Goal: Task Accomplishment & Management: Manage account settings

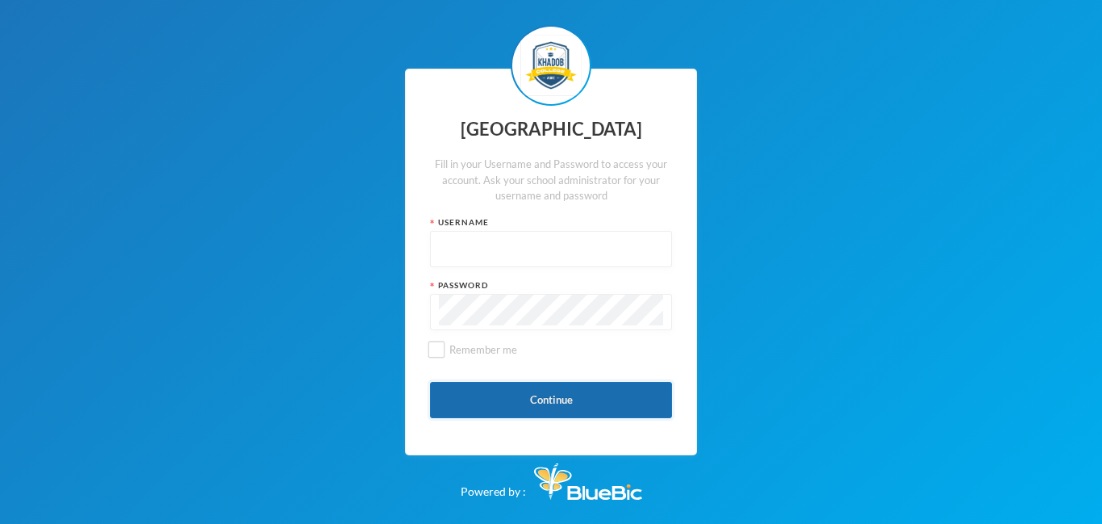
type input "admin"
click at [536, 403] on button "Continue" at bounding box center [551, 400] width 242 height 36
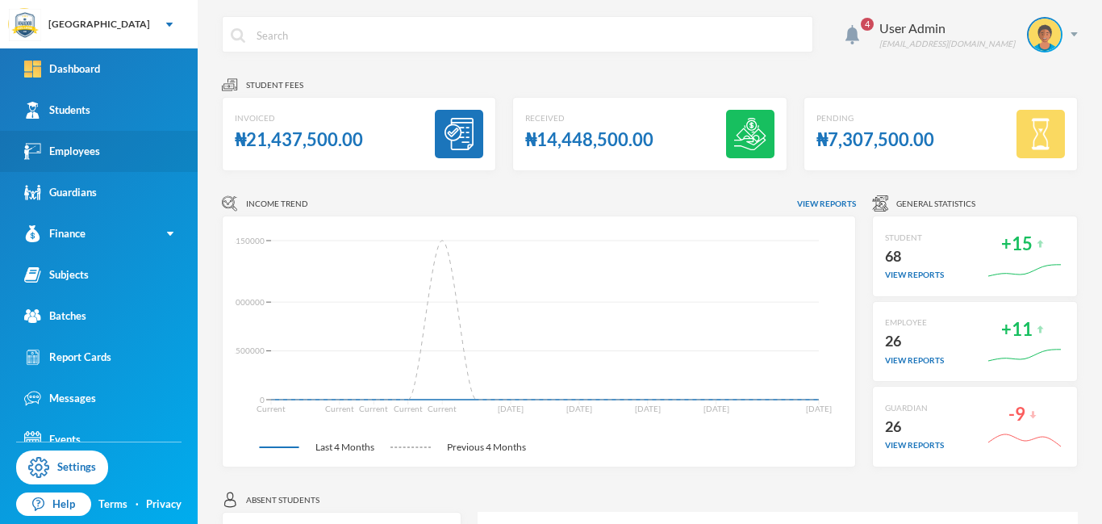
click at [85, 150] on div "Employees" at bounding box center [62, 151] width 76 height 17
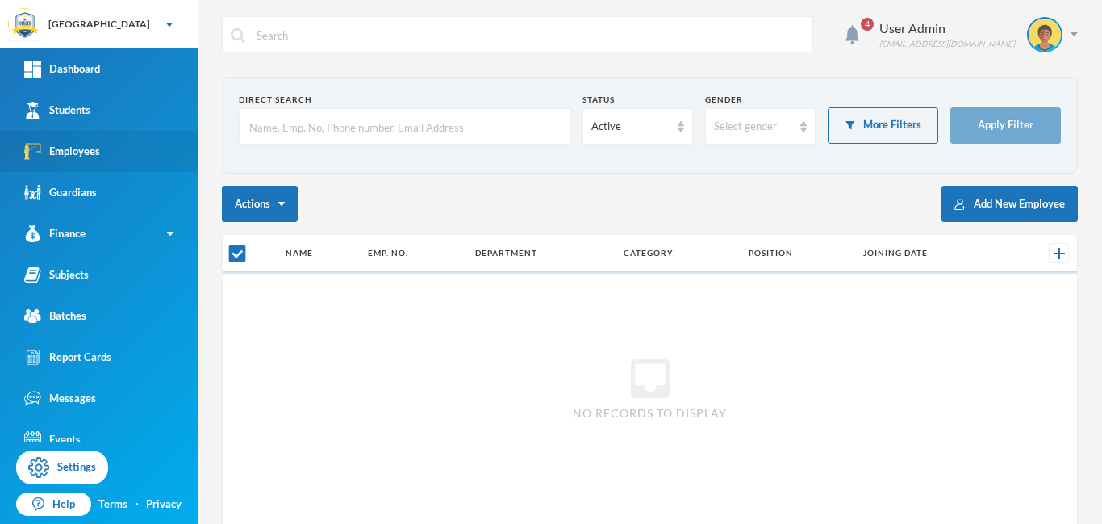
checkbox input "false"
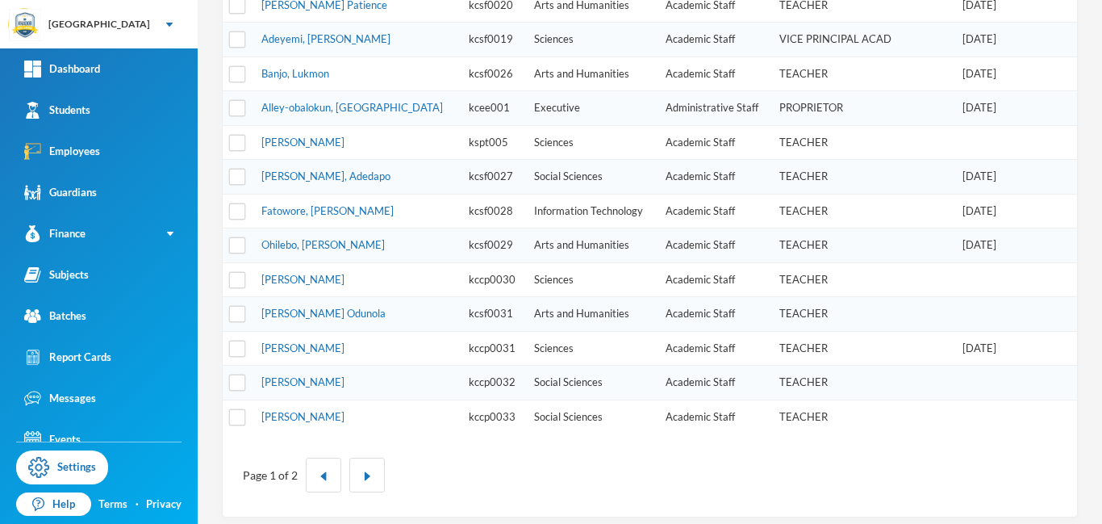
scroll to position [529, 0]
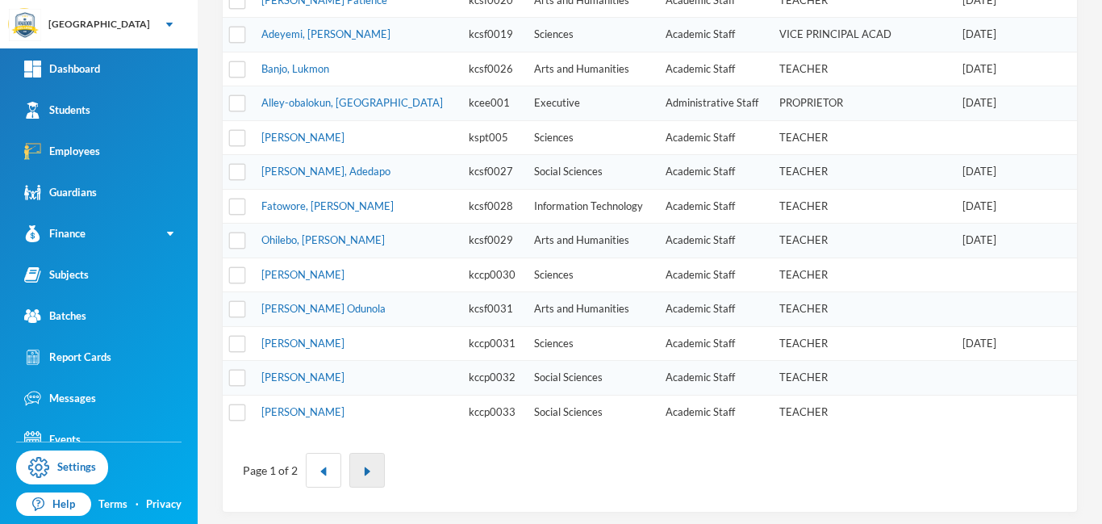
click at [362, 466] on img "button" at bounding box center [367, 471] width 10 height 10
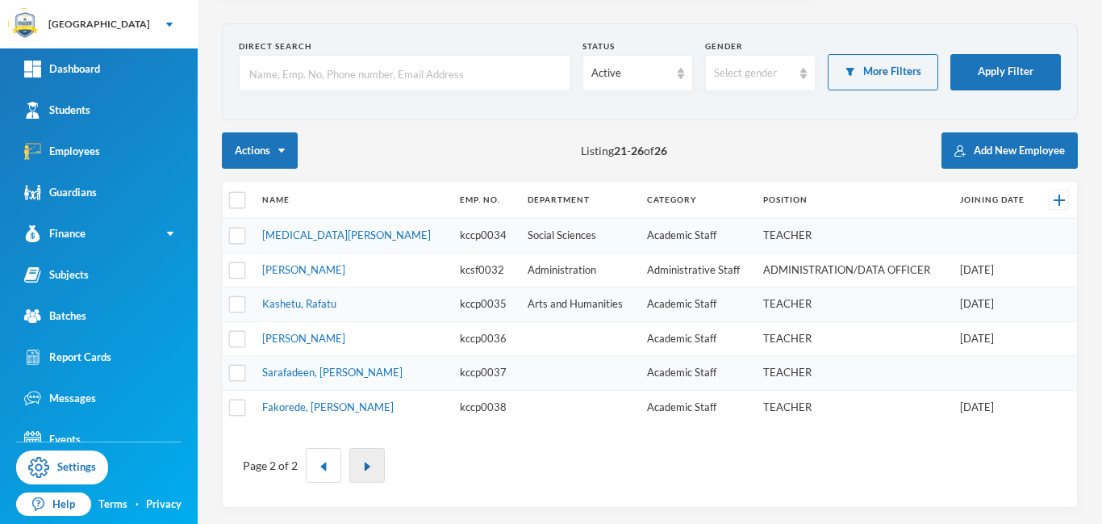
scroll to position [53, 0]
click at [321, 467] on img "button" at bounding box center [324, 467] width 10 height 10
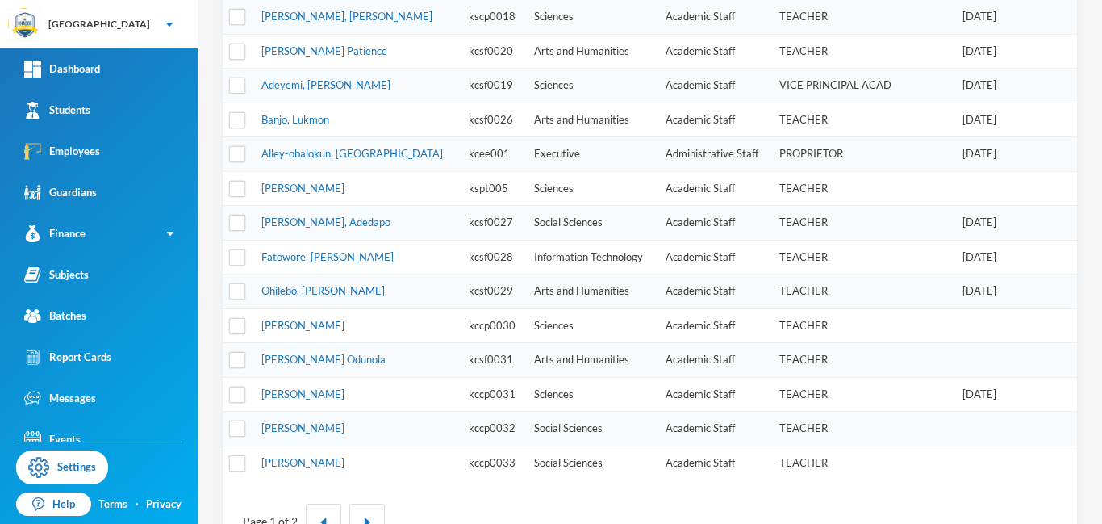
scroll to position [479, 0]
click at [319, 396] on link "[PERSON_NAME]" at bounding box center [302, 392] width 83 height 13
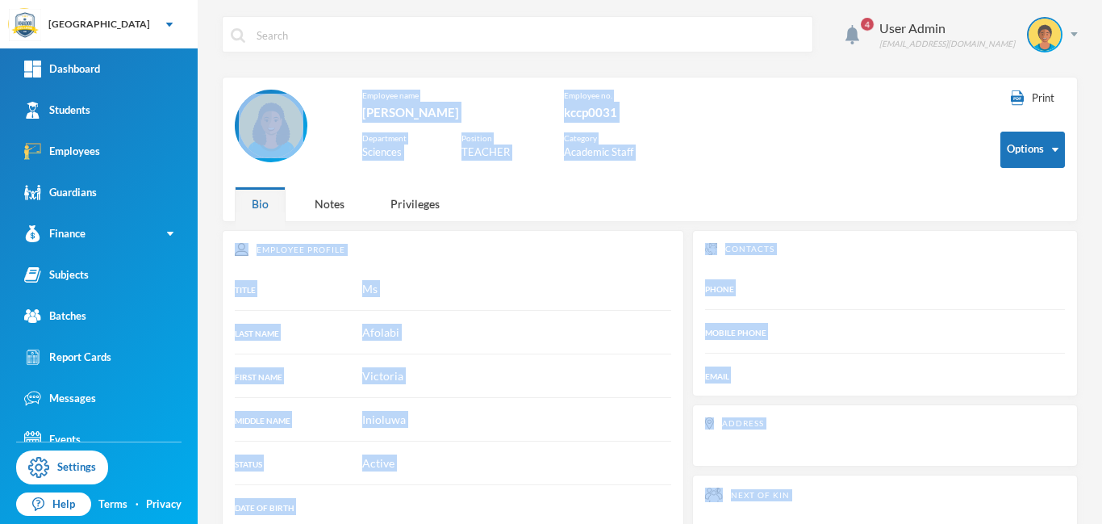
drag, startPoint x: 1101, startPoint y: 424, endPoint x: 1101, endPoint y: 165, distance: 259.0
click at [1101, 165] on div "4 User Admin admin@bluebic.com Print Options Employee name Afolabi, Victoria In…" at bounding box center [650, 262] width 905 height 524
click at [825, 128] on div "Employee name [PERSON_NAME] Inioluwa Employee no. kccp0031 Department Sciences …" at bounding box center [606, 134] width 742 height 89
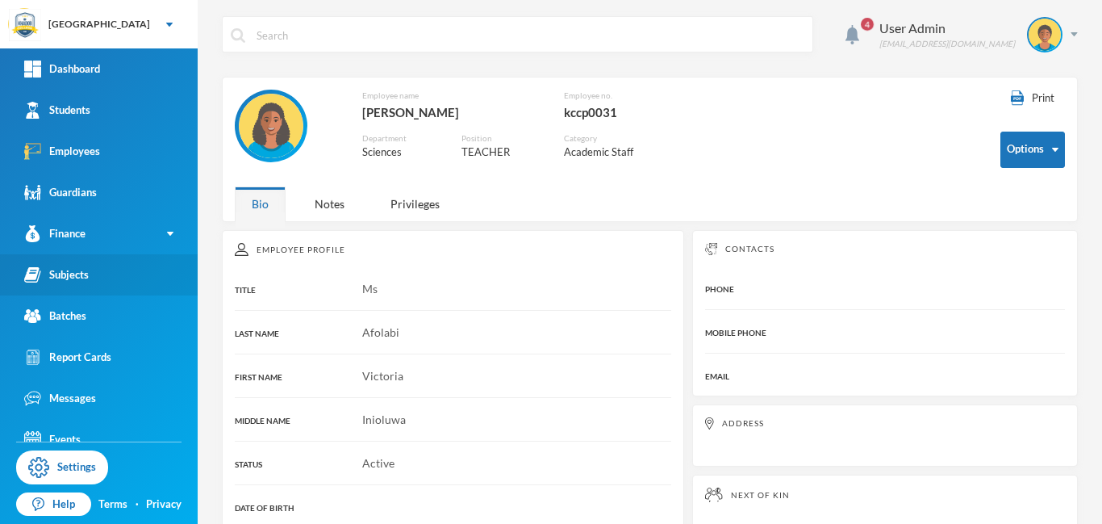
click at [80, 274] on div "Subjects" at bounding box center [56, 274] width 65 height 17
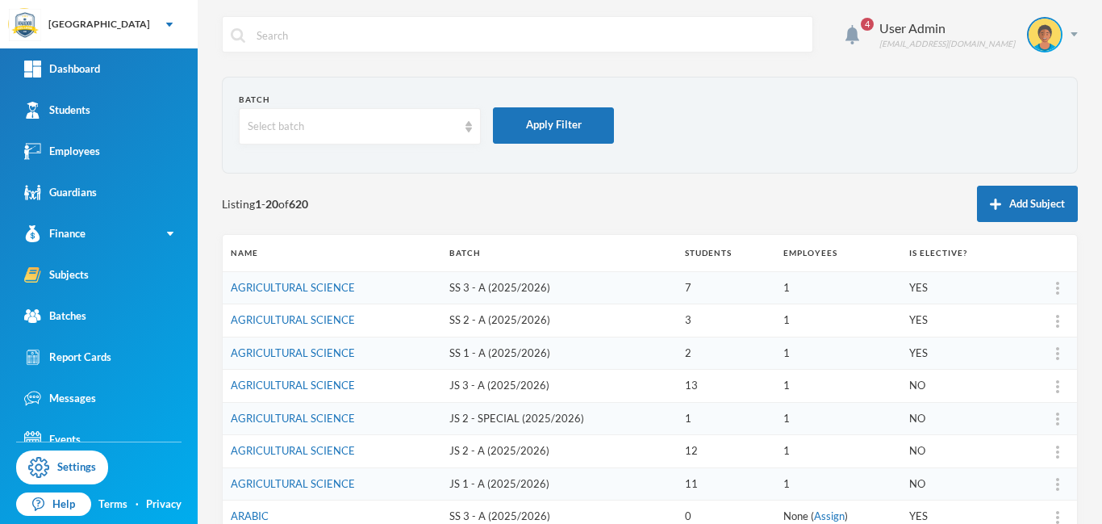
scroll to position [501, 0]
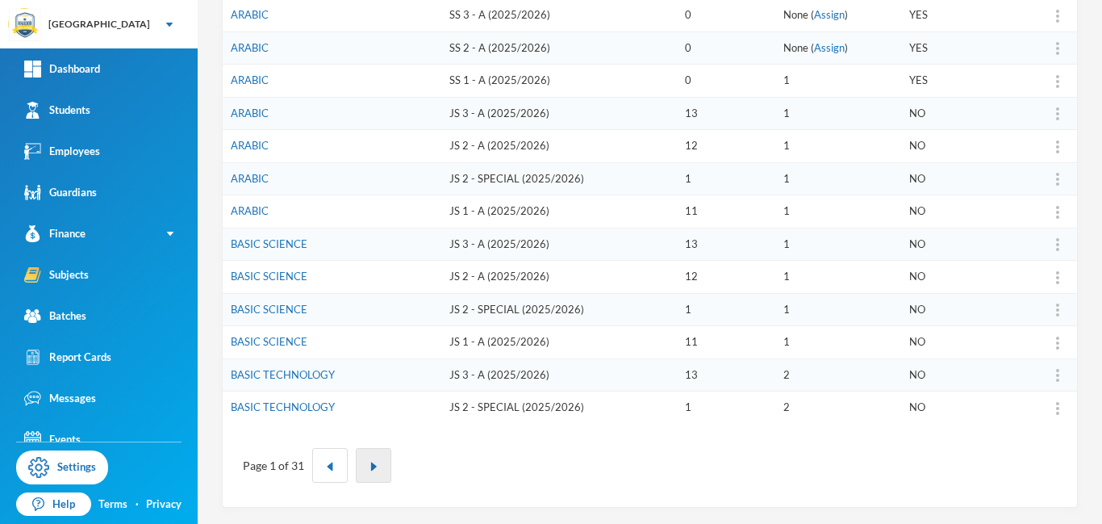
click at [372, 469] on img "button" at bounding box center [374, 467] width 10 height 10
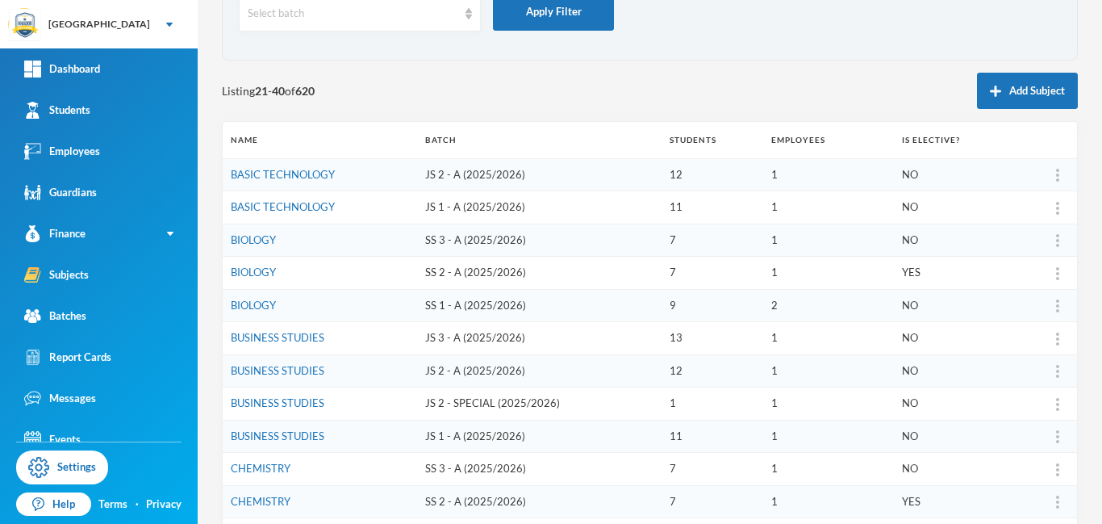
scroll to position [111, 0]
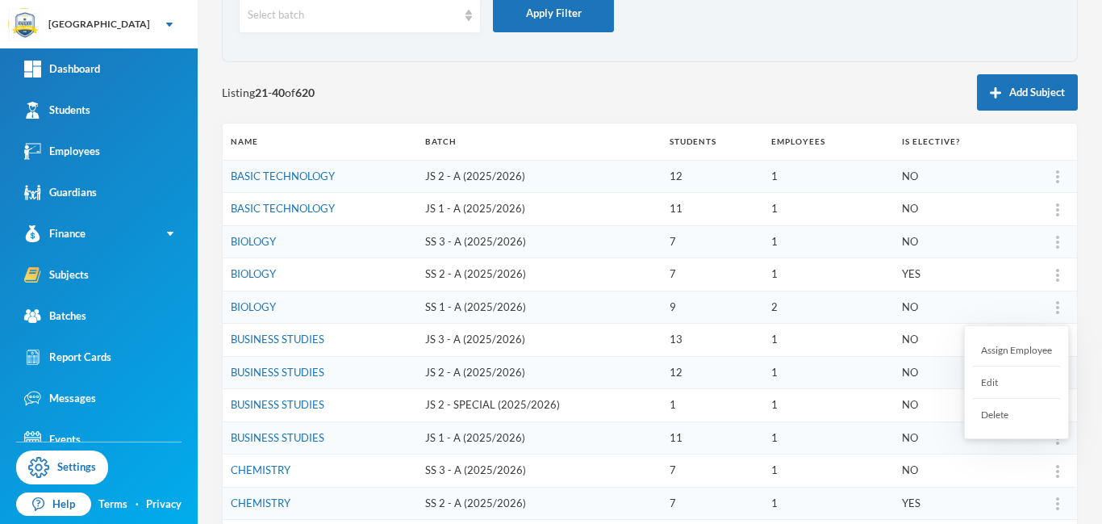
click at [1003, 347] on div "Assign Employee" at bounding box center [1016, 350] width 87 height 32
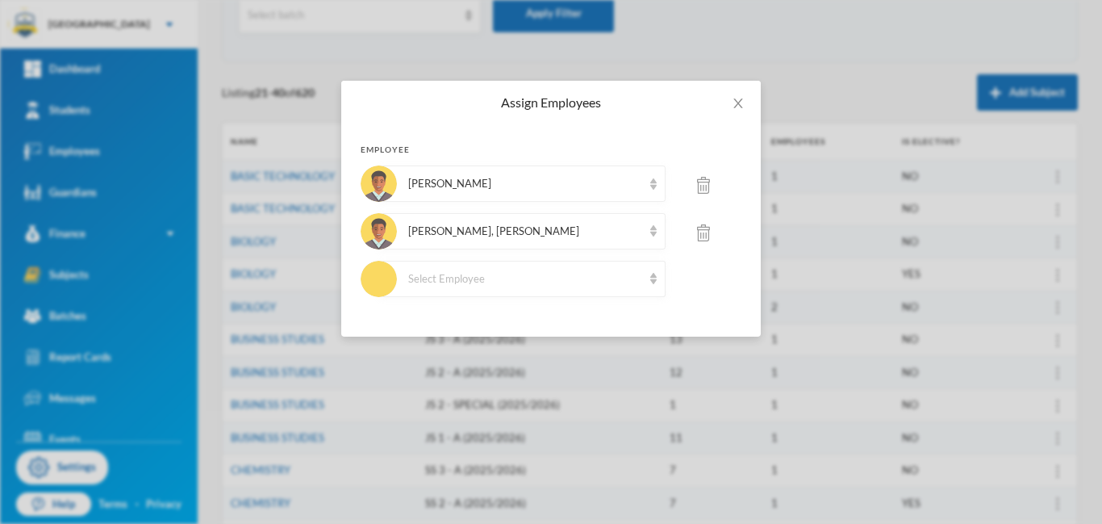
click at [706, 238] on img at bounding box center [703, 232] width 13 height 17
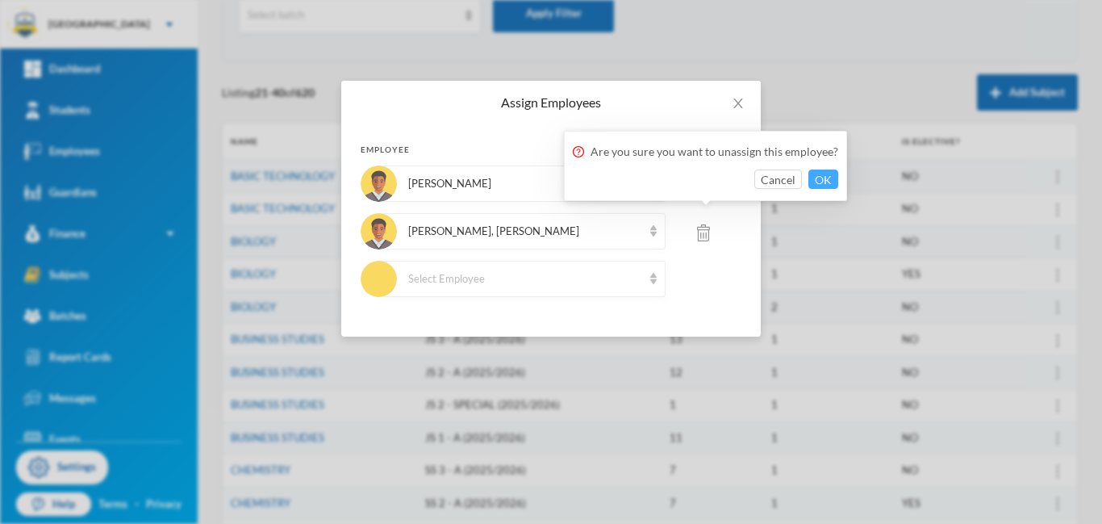
click at [820, 178] on button "OK" at bounding box center [824, 178] width 30 height 19
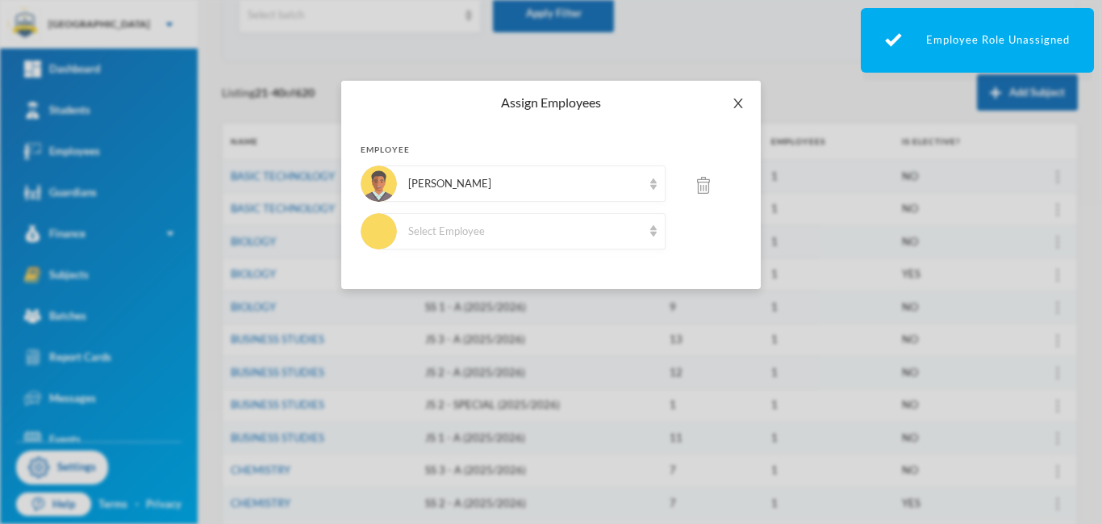
click at [738, 101] on icon "icon: close" at bounding box center [738, 103] width 13 height 13
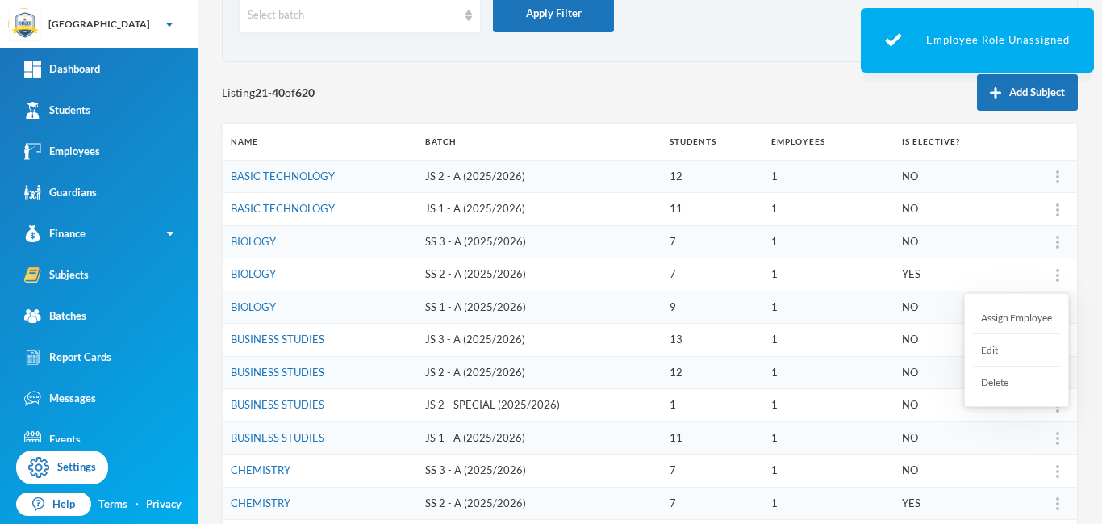
click at [1056, 274] on img at bounding box center [1057, 275] width 3 height 13
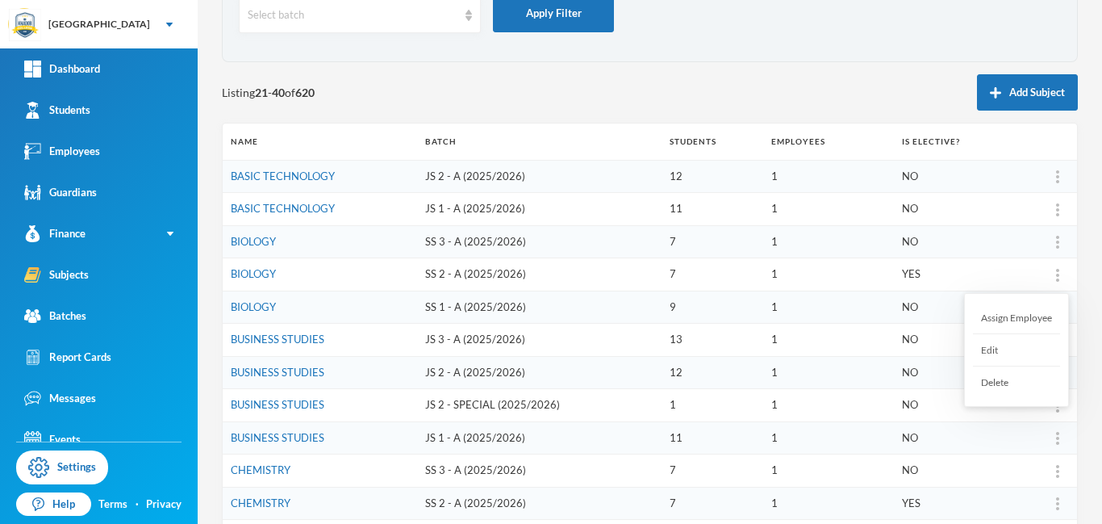
click at [1013, 321] on div "Assign Employee" at bounding box center [1016, 318] width 87 height 32
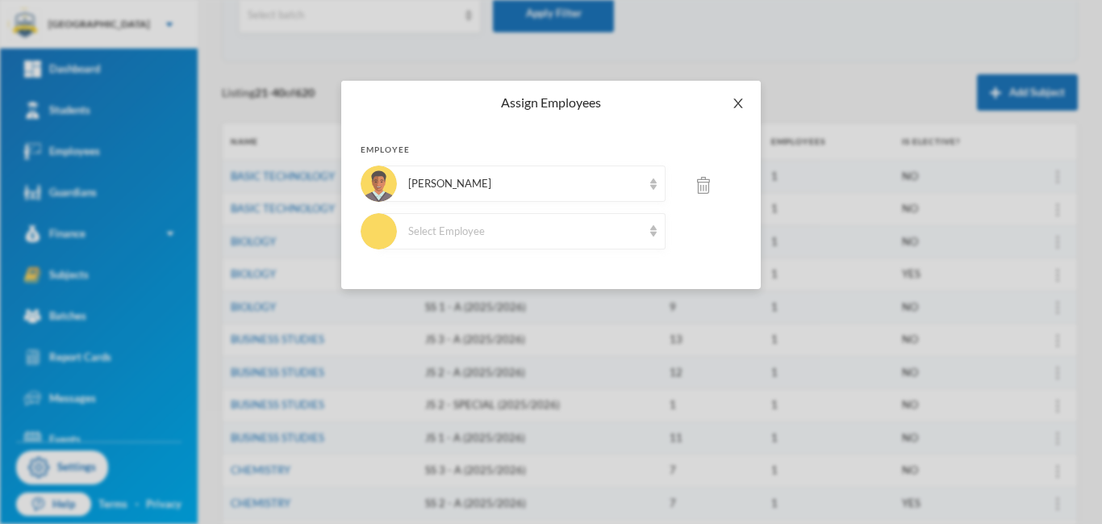
click at [738, 104] on icon "icon: close" at bounding box center [738, 103] width 9 height 10
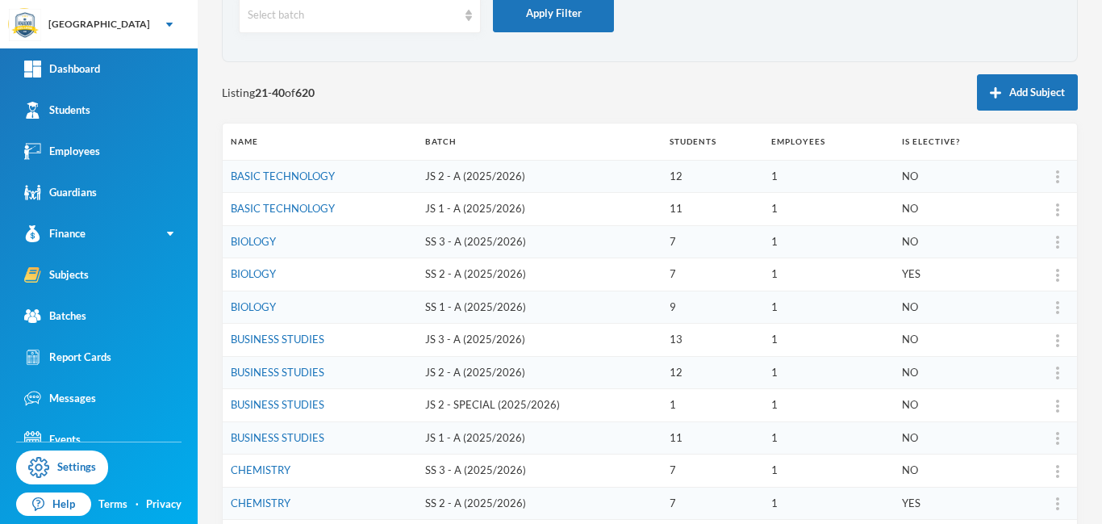
scroll to position [0, 0]
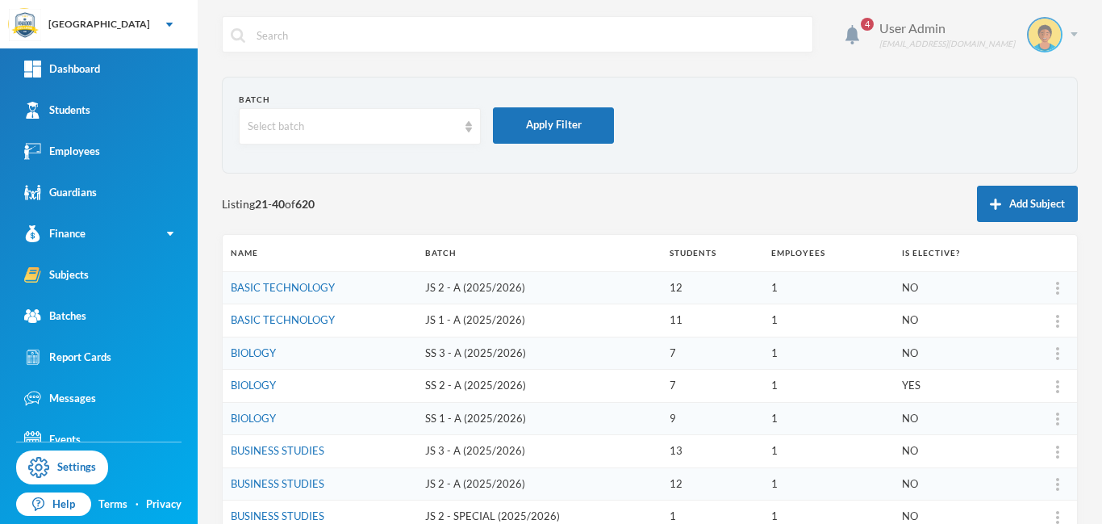
click at [1075, 34] on img at bounding box center [1074, 34] width 7 height 4
click at [1025, 117] on button "Logout" at bounding box center [1033, 118] width 73 height 24
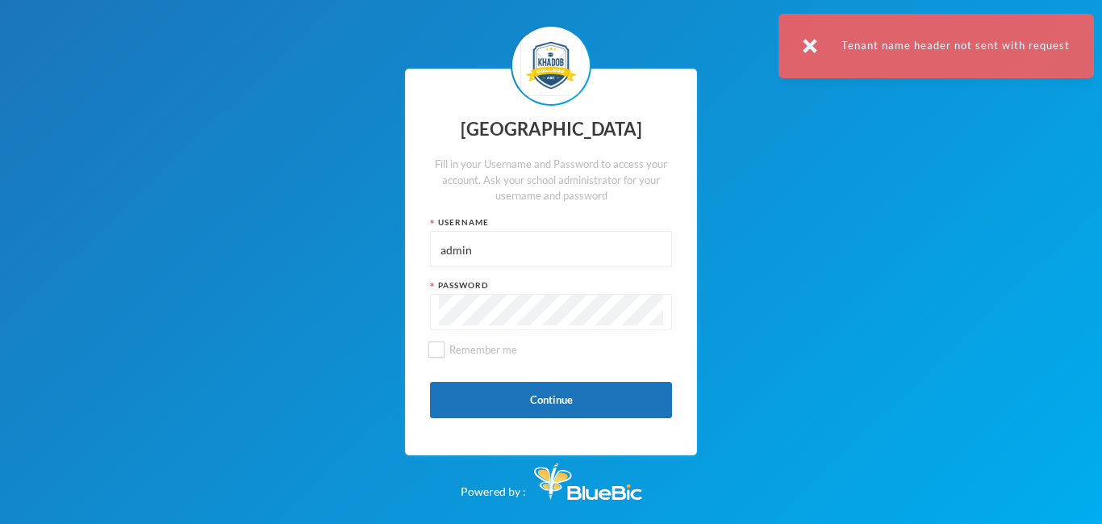
click at [496, 256] on input "admin" at bounding box center [551, 250] width 224 height 36
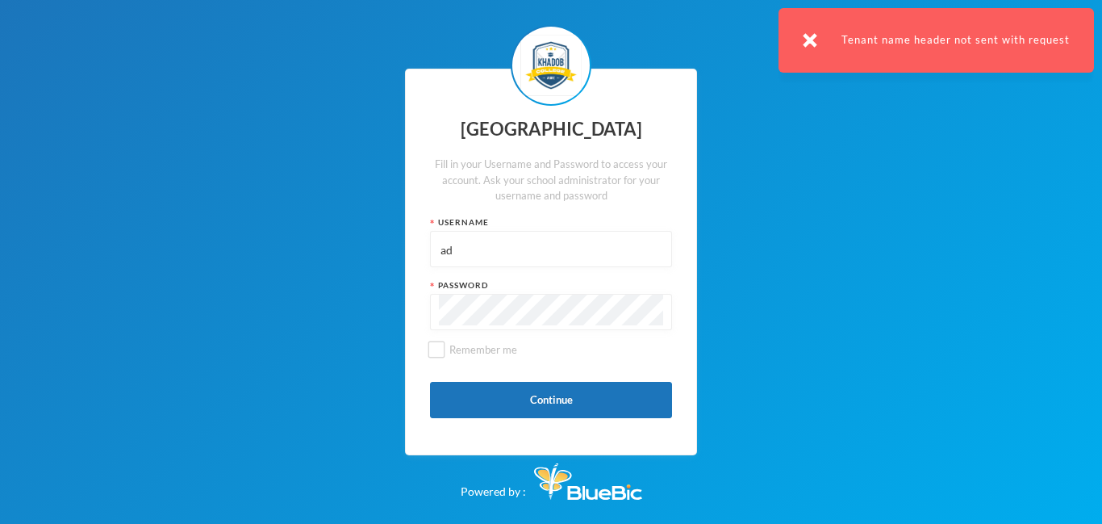
type input "a"
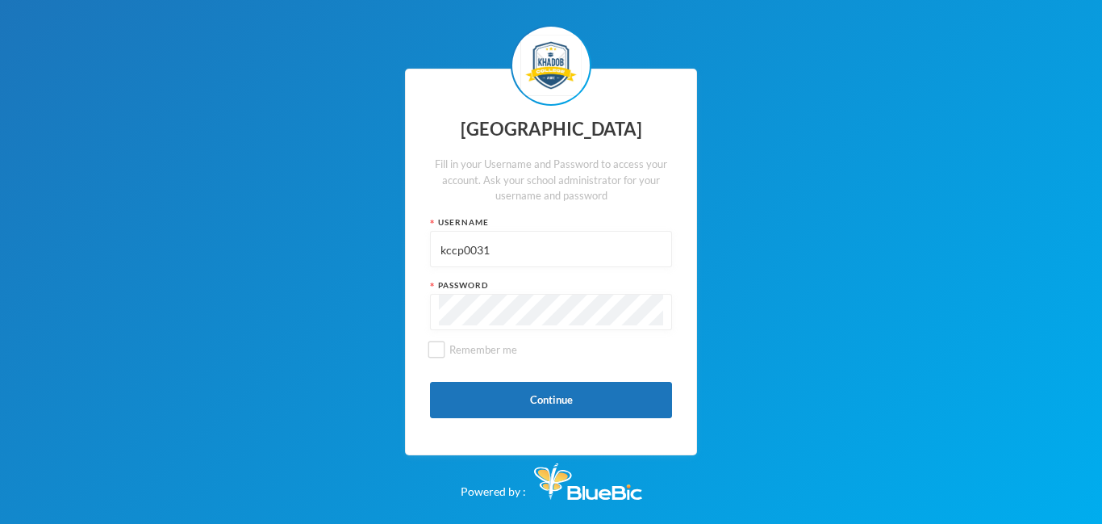
drag, startPoint x: 523, startPoint y: 253, endPoint x: 408, endPoint y: 256, distance: 115.4
click at [408, 256] on div "Khadob College Fill in your Username and Password to access your account. Ask y…" at bounding box center [551, 262] width 292 height 387
type input "kccp0031"
click at [403, 310] on div "Khadob College Fill in your Username and Password to access your account. Ask y…" at bounding box center [551, 262] width 1102 height 524
click at [560, 399] on button "Continue" at bounding box center [551, 400] width 242 height 36
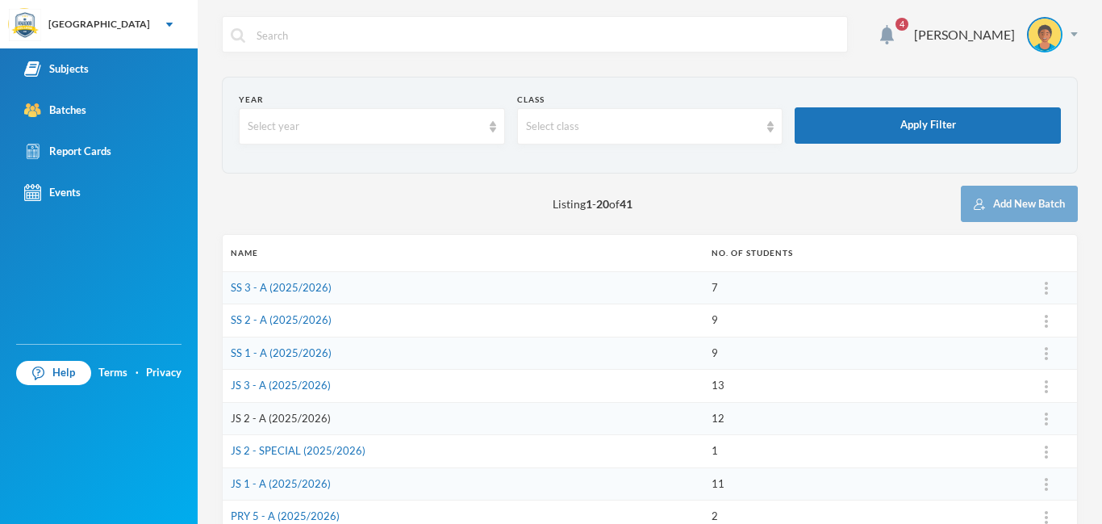
click at [278, 421] on link "JS 2 - A (2025/2026)" at bounding box center [281, 418] width 100 height 13
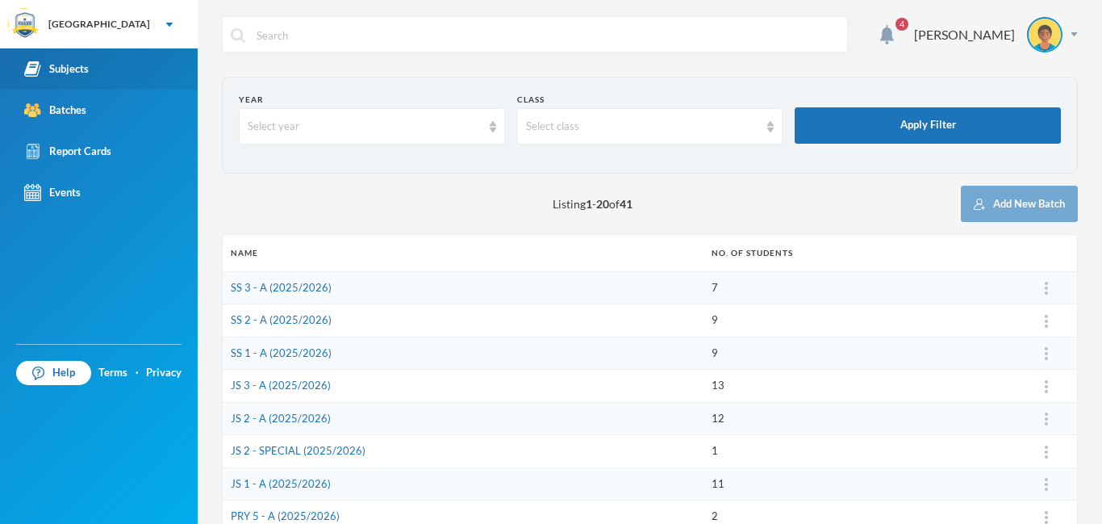
click at [58, 66] on div "Subjects" at bounding box center [56, 69] width 65 height 17
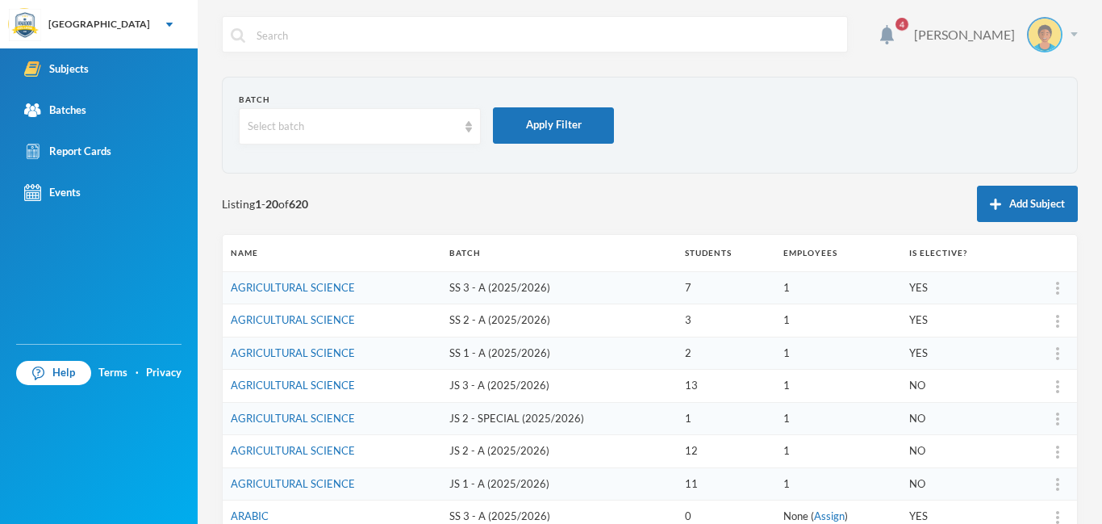
click at [1072, 36] on img at bounding box center [1074, 34] width 7 height 4
click at [1026, 118] on button "Logout" at bounding box center [1033, 118] width 73 height 24
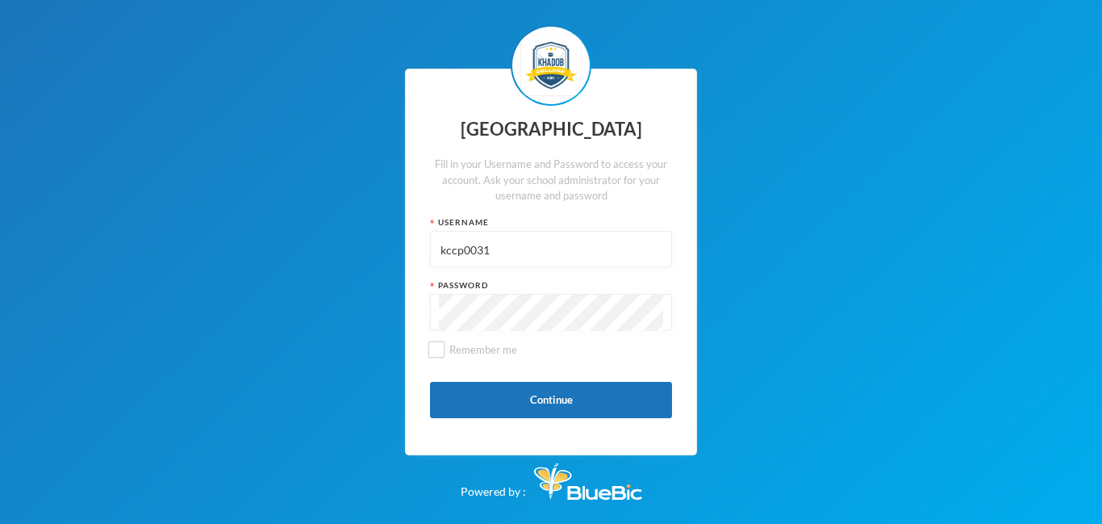
click at [508, 242] on input "kccp0031" at bounding box center [551, 250] width 224 height 36
click at [507, 262] on input "kccp0031" at bounding box center [551, 250] width 224 height 36
type input "admin"
click at [520, 401] on button "Continue" at bounding box center [551, 400] width 242 height 36
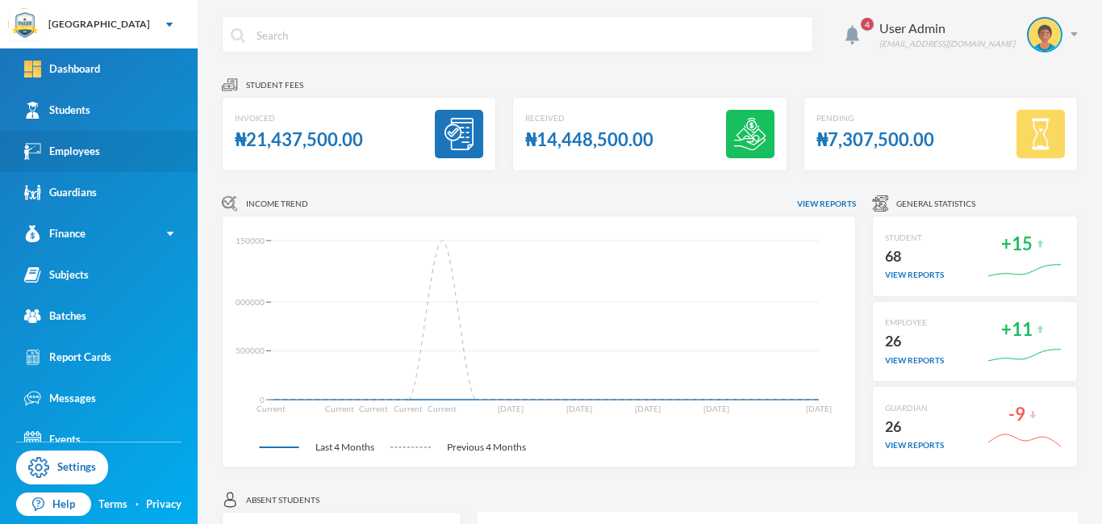
click at [84, 148] on div "Employees" at bounding box center [62, 151] width 76 height 17
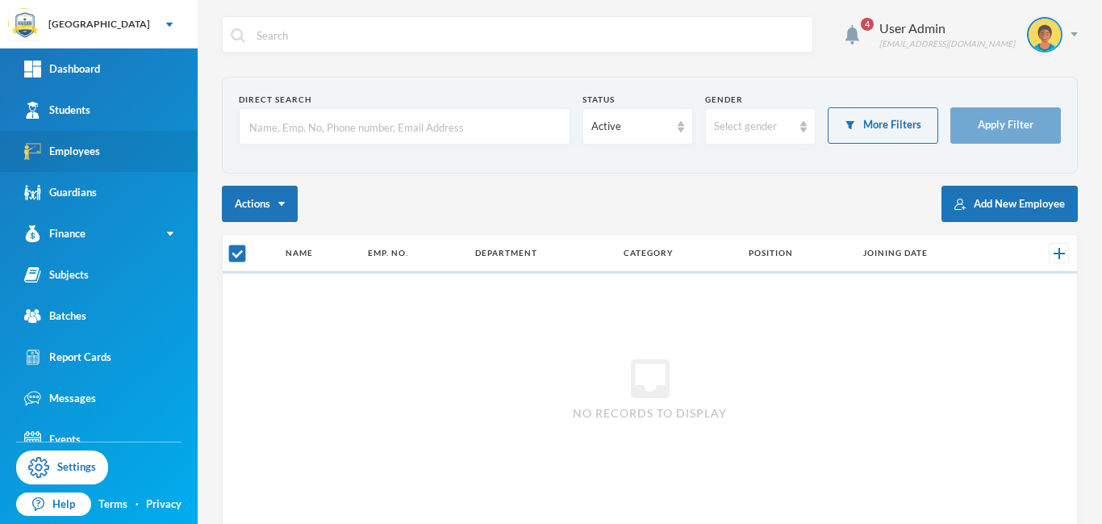
checkbox input "false"
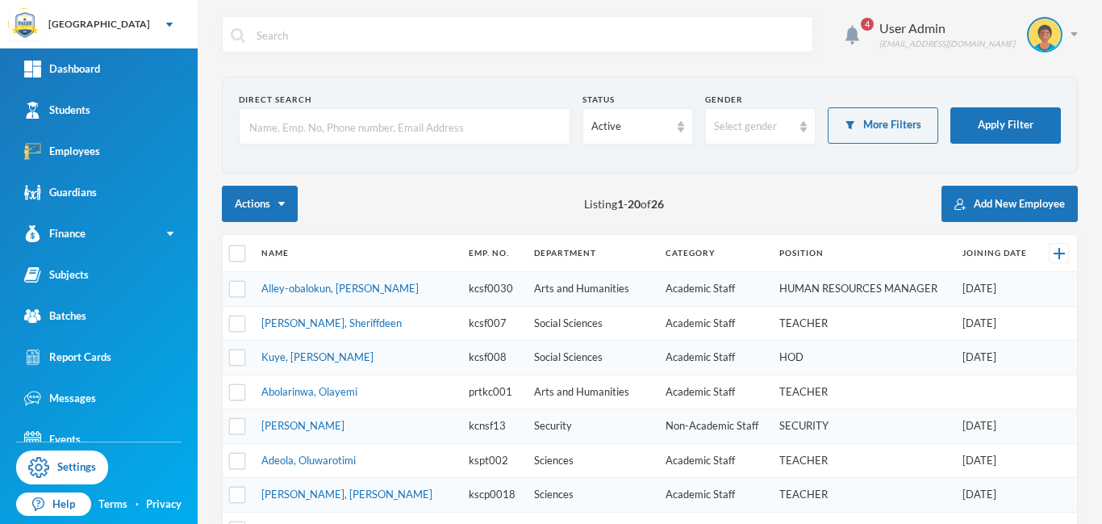
click at [335, 136] on input "text" at bounding box center [405, 127] width 314 height 36
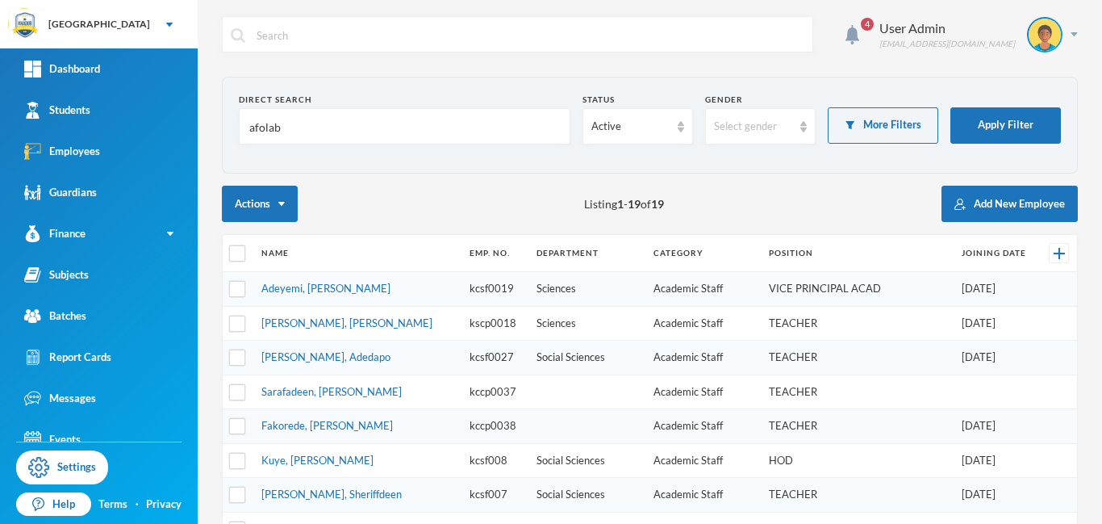
type input "afolabi"
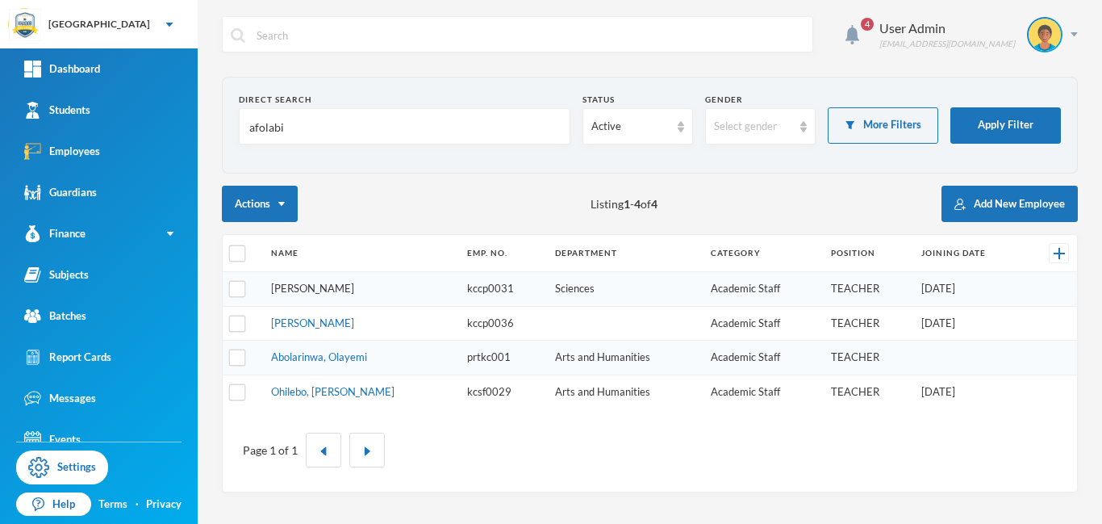
click at [330, 287] on link "[PERSON_NAME]" at bounding box center [312, 288] width 83 height 13
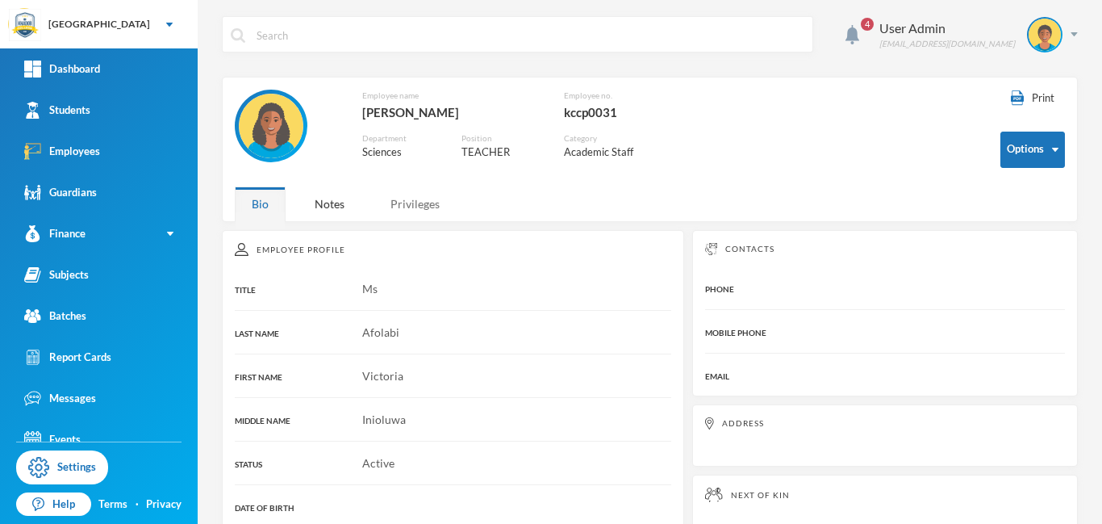
click at [408, 212] on div "Privileges" at bounding box center [415, 203] width 83 height 35
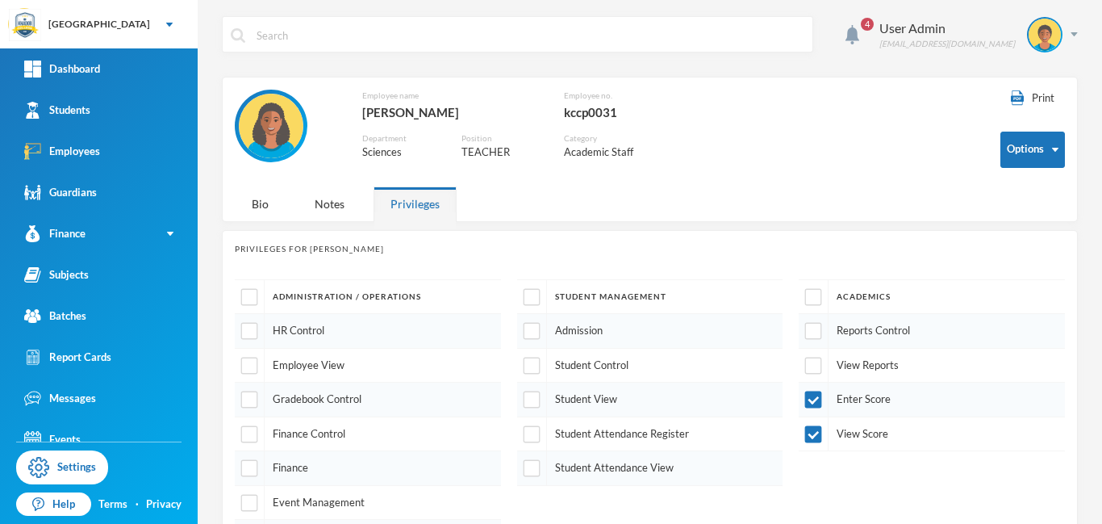
scroll to position [257, 0]
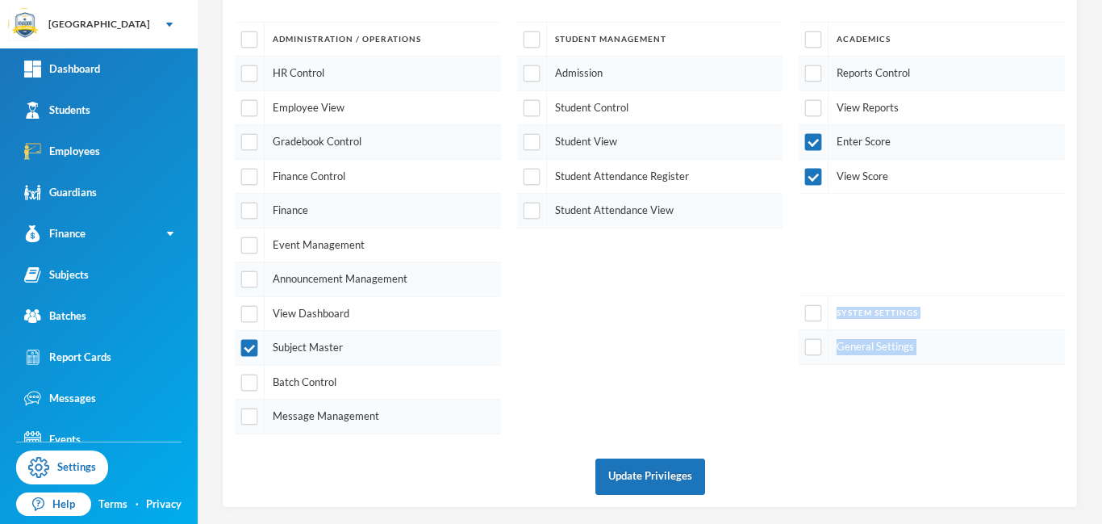
drag, startPoint x: 1101, startPoint y: 243, endPoint x: 1101, endPoint y: 479, distance: 236.4
click at [1101, 479] on div "4 User Admin admin@bluebic.com Print Options Employee name Afolabi, Victoria In…" at bounding box center [650, 262] width 905 height 524
click at [249, 347] on input "checkbox" at bounding box center [249, 348] width 17 height 17
checkbox input "false"
click at [642, 483] on button "Update Privileges" at bounding box center [651, 476] width 110 height 36
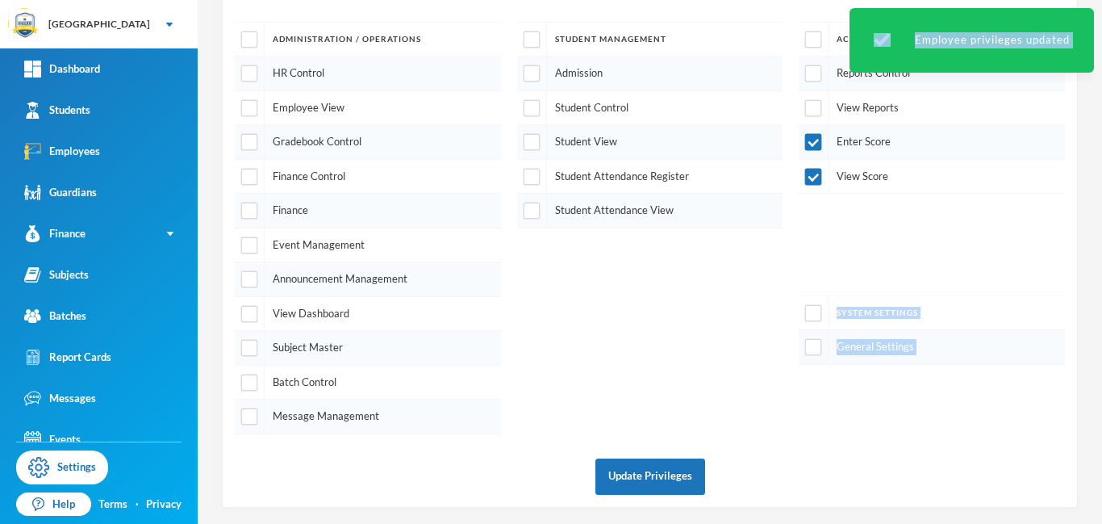
scroll to position [0, 0]
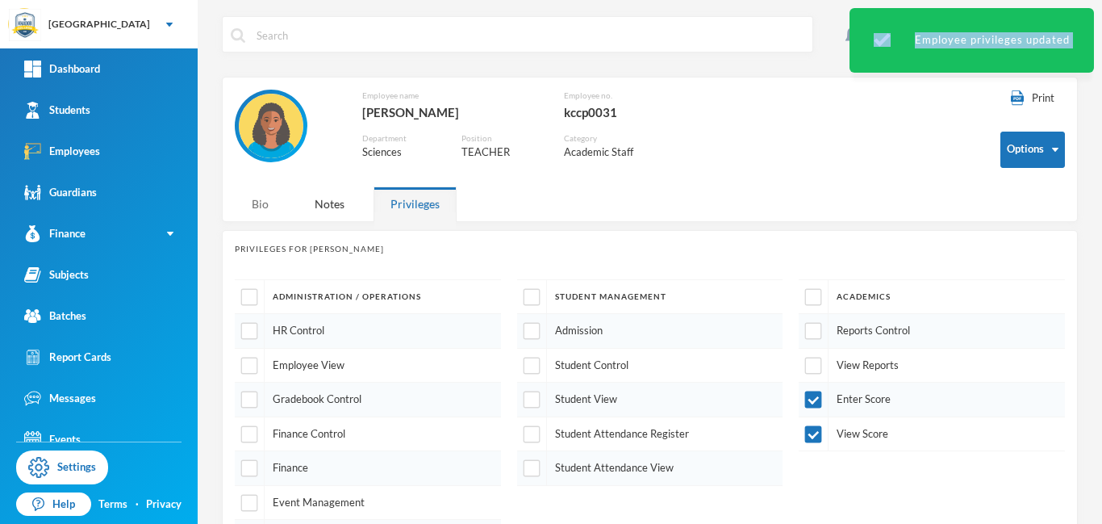
click at [256, 203] on div "Bio" at bounding box center [260, 203] width 51 height 35
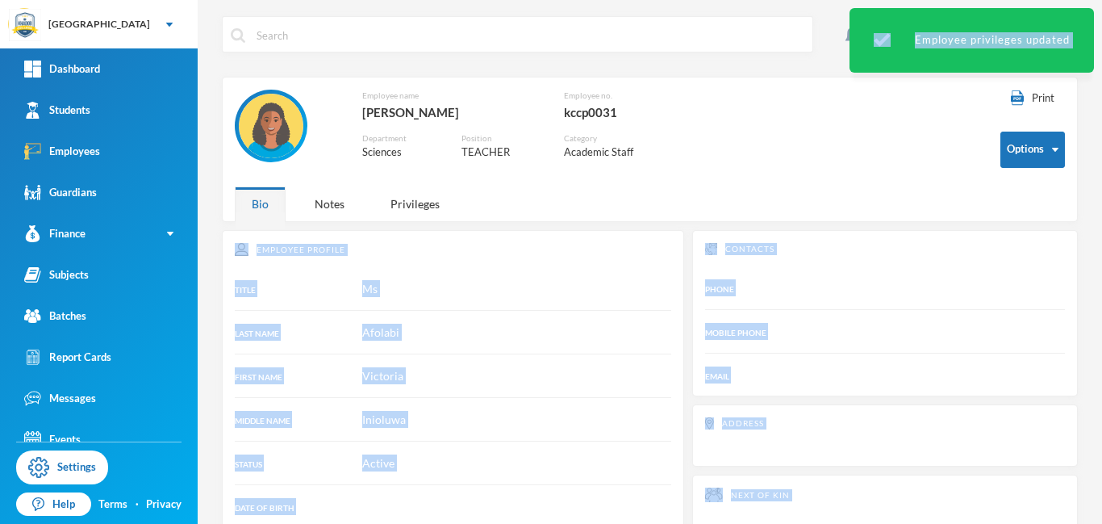
click at [475, 213] on div "Print Options Employee name Afolabi, Victoria Inioluwa Employee no. kccp0031 De…" at bounding box center [650, 149] width 856 height 145
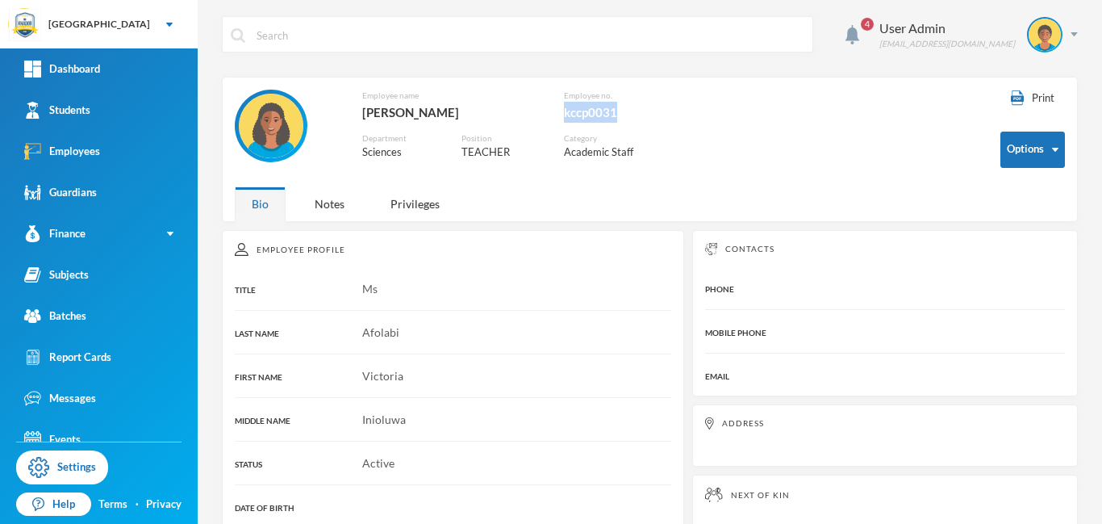
drag, startPoint x: 629, startPoint y: 115, endPoint x: 562, endPoint y: 114, distance: 67.0
click at [562, 114] on div "Employee name [PERSON_NAME] Inioluwa Employee no. kccp0031 Department Sciences …" at bounding box center [477, 134] width 484 height 89
copy div "kccp0031"
click at [1074, 37] on div "User Admin admin@bluebic.com" at bounding box center [972, 35] width 211 height 36
click at [1026, 114] on button "Logout" at bounding box center [1033, 118] width 73 height 24
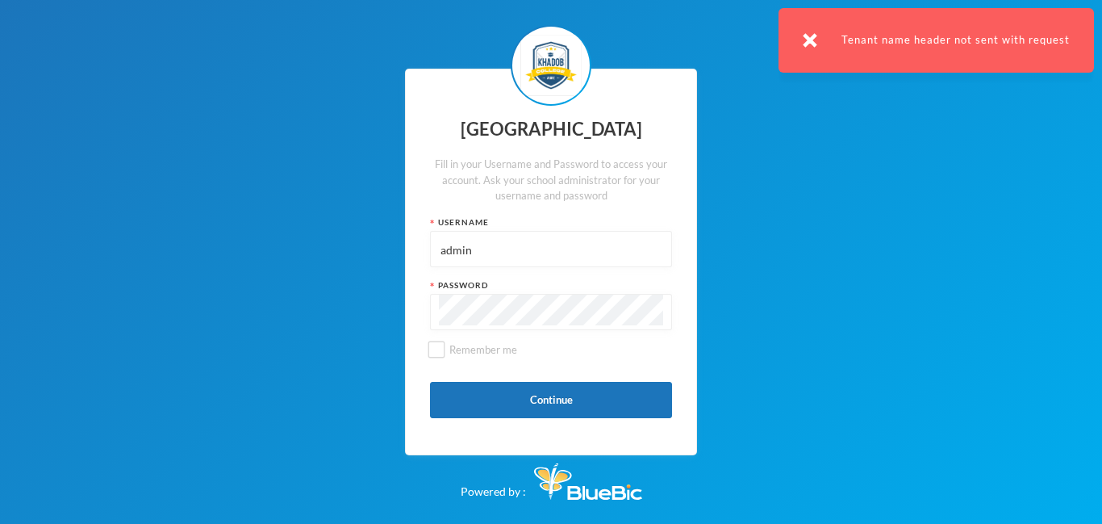
drag, startPoint x: 496, startPoint y: 254, endPoint x: 405, endPoint y: 249, distance: 91.3
click at [405, 249] on div "Khadob College Fill in your Username and Password to access your account. Ask y…" at bounding box center [551, 262] width 292 height 387
paste input "kccp0031"
type input "kccp0031"
click at [427, 311] on div "Khadob College Fill in your Username and Password to access your account. Ask y…" at bounding box center [551, 262] width 292 height 387
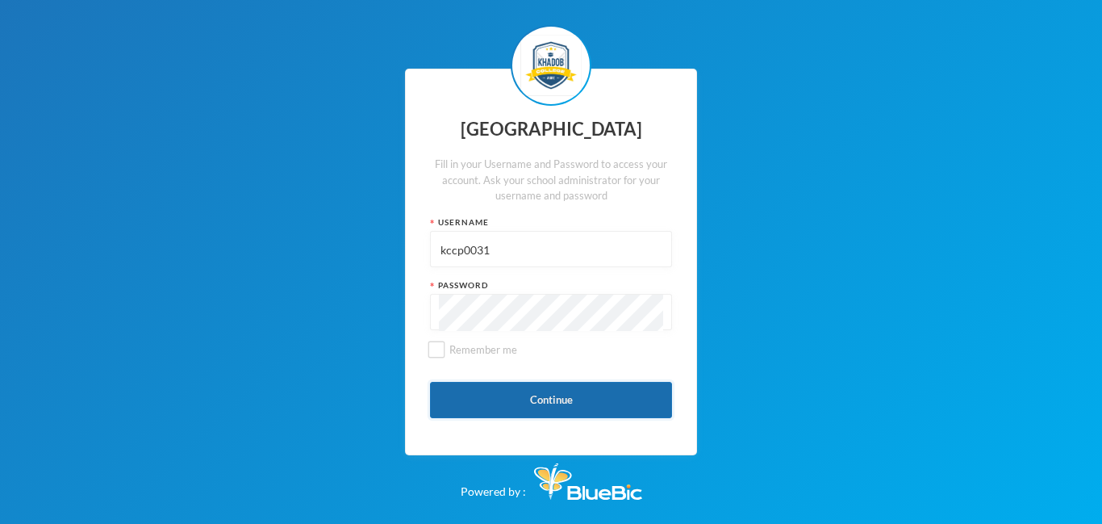
click at [541, 403] on button "Continue" at bounding box center [551, 400] width 242 height 36
click at [562, 395] on button "Continue" at bounding box center [551, 400] width 242 height 36
click at [553, 401] on button "Continue" at bounding box center [551, 400] width 242 height 36
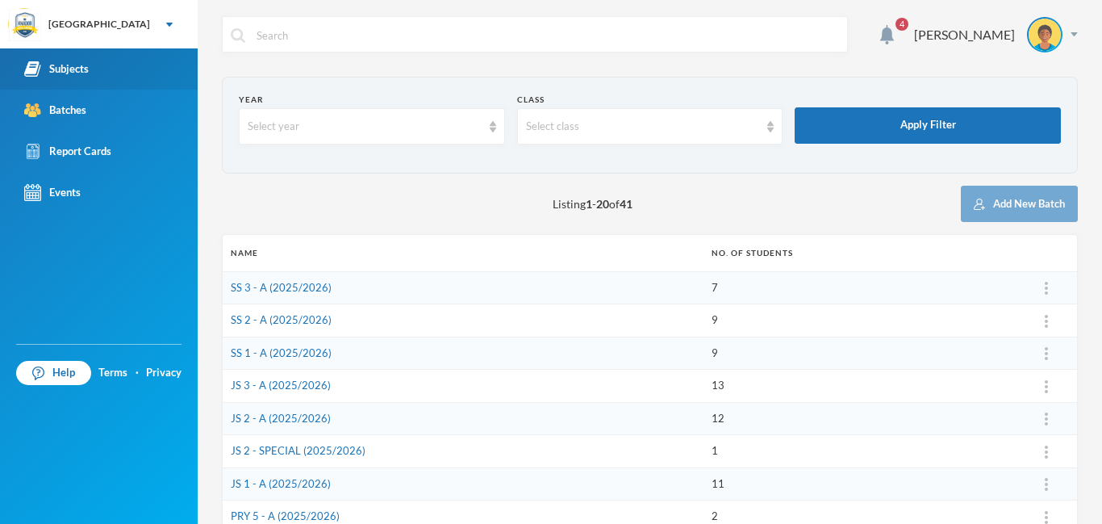
click at [65, 69] on div "Subjects" at bounding box center [56, 69] width 65 height 17
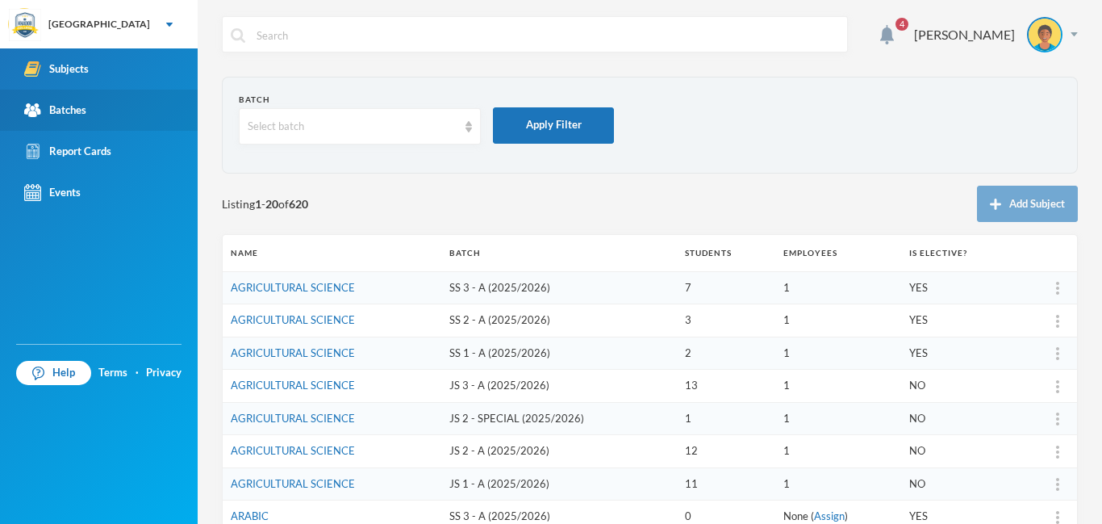
click at [58, 114] on div "Batches" at bounding box center [55, 110] width 62 height 17
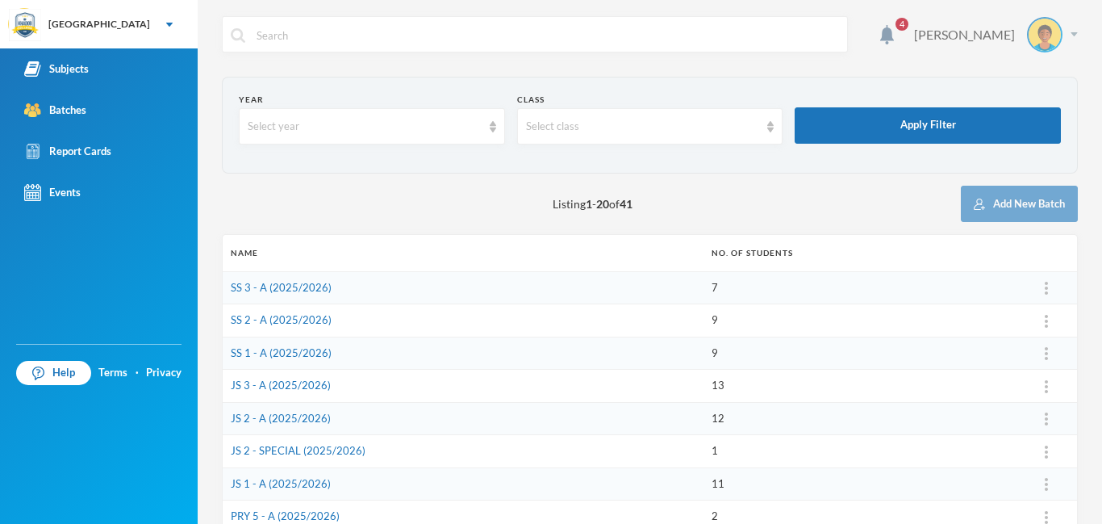
click at [1072, 34] on img at bounding box center [1074, 34] width 7 height 4
click at [1022, 119] on button "Logout" at bounding box center [1033, 118] width 73 height 24
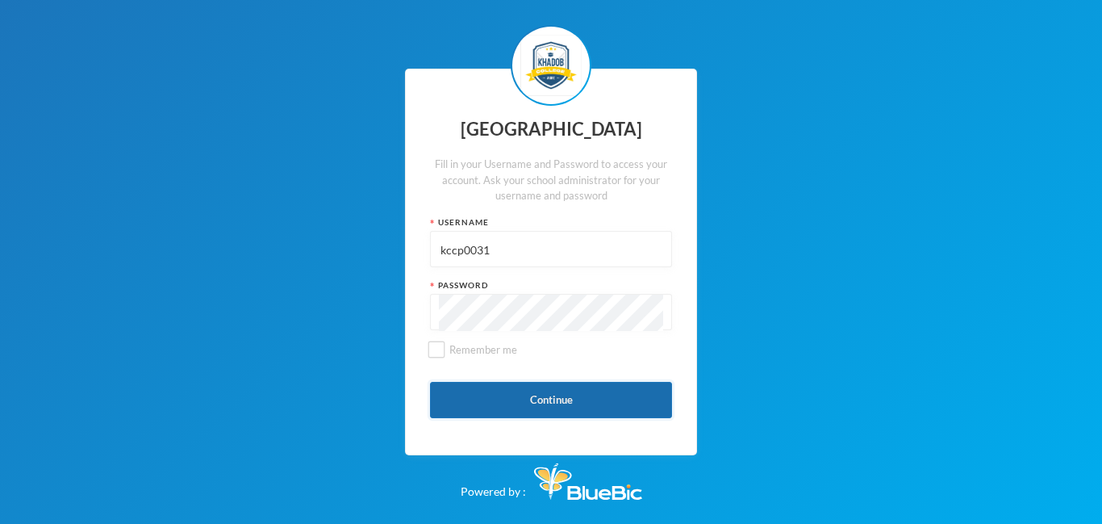
click at [541, 399] on button "Continue" at bounding box center [551, 400] width 242 height 36
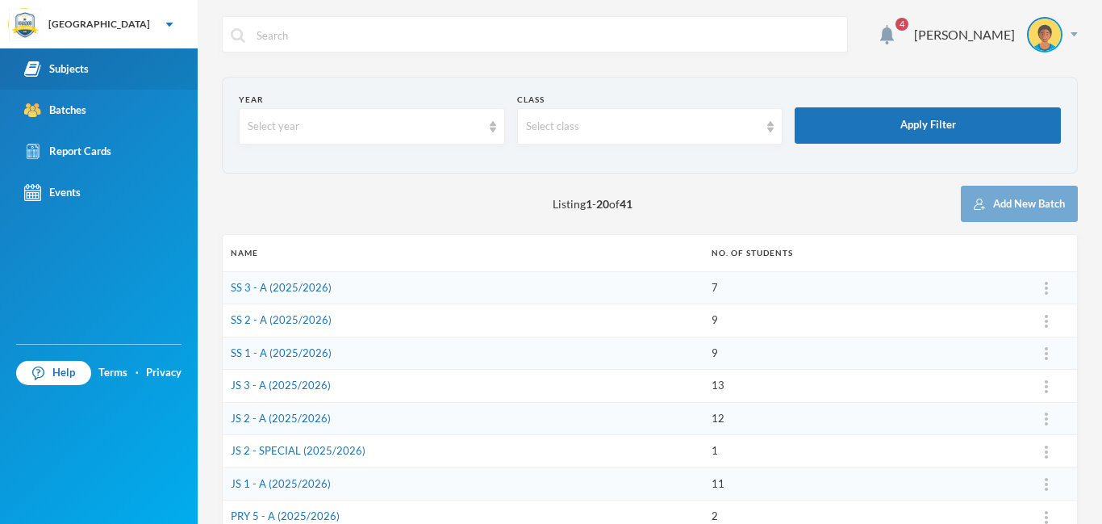
click at [52, 73] on div "Subjects" at bounding box center [56, 69] width 65 height 17
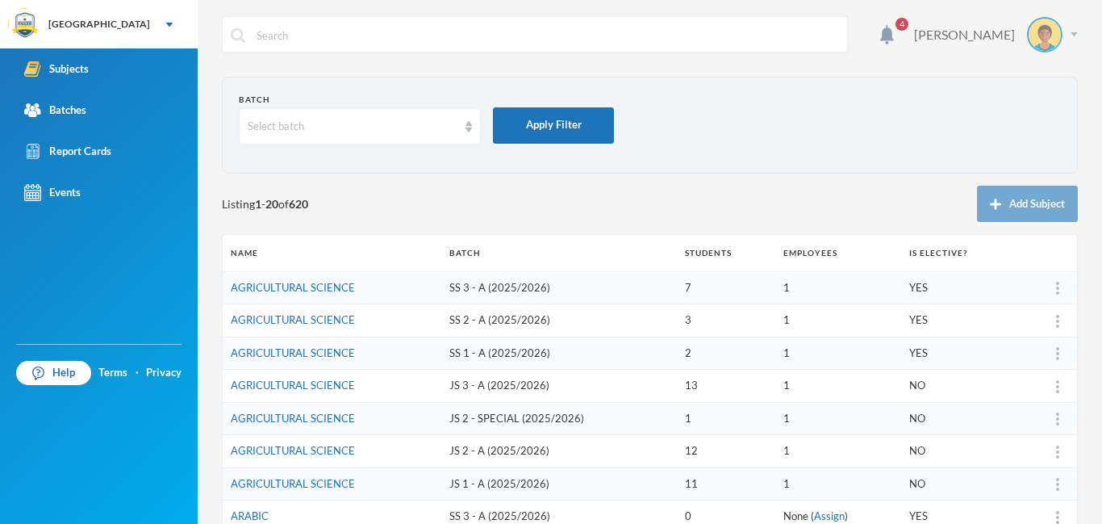
click at [1075, 32] on img at bounding box center [1074, 34] width 7 height 4
click at [1041, 119] on button "Logout" at bounding box center [1033, 118] width 73 height 24
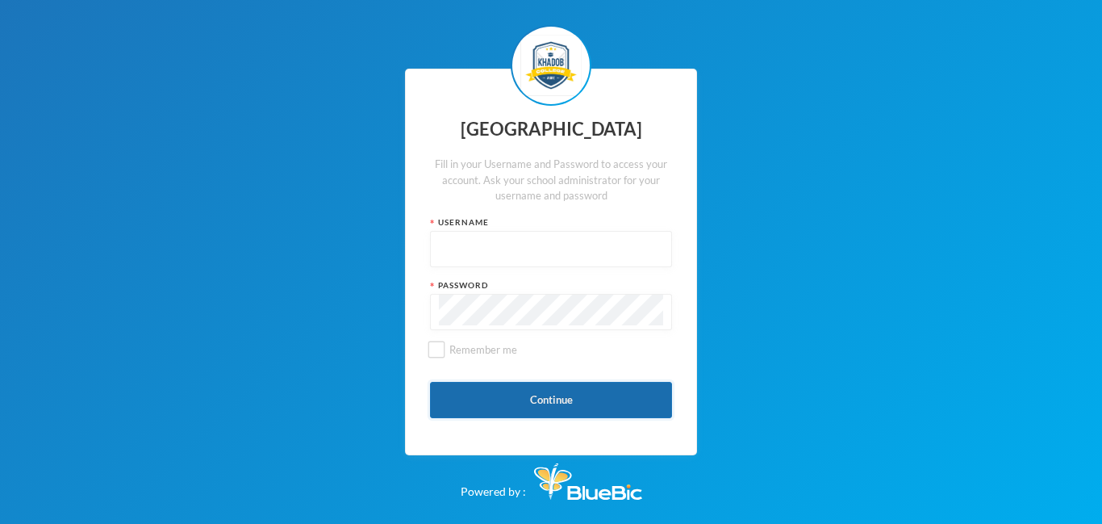
type input "admin"
click at [557, 399] on button "Continue" at bounding box center [551, 400] width 242 height 36
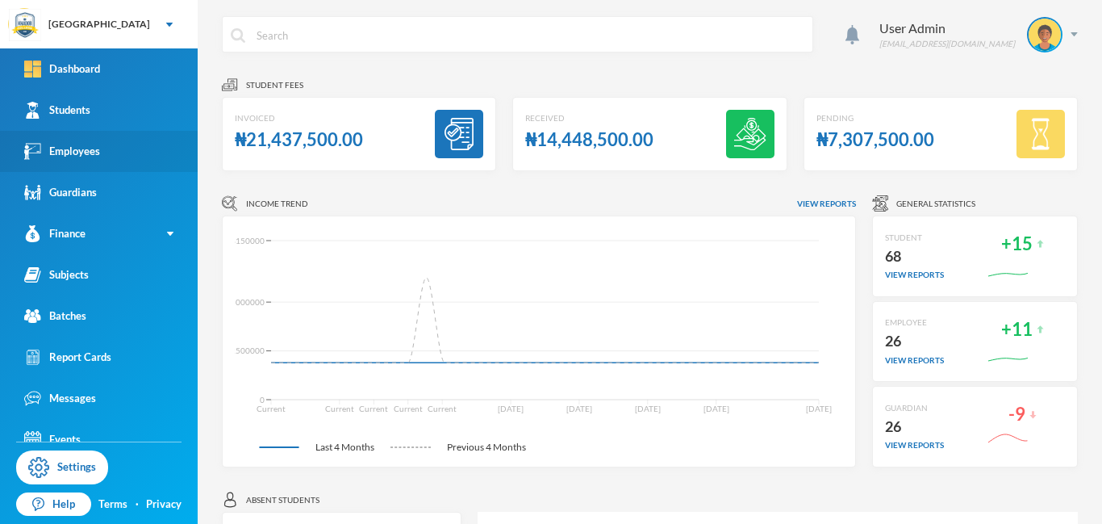
click at [63, 154] on div "Employees" at bounding box center [62, 151] width 76 height 17
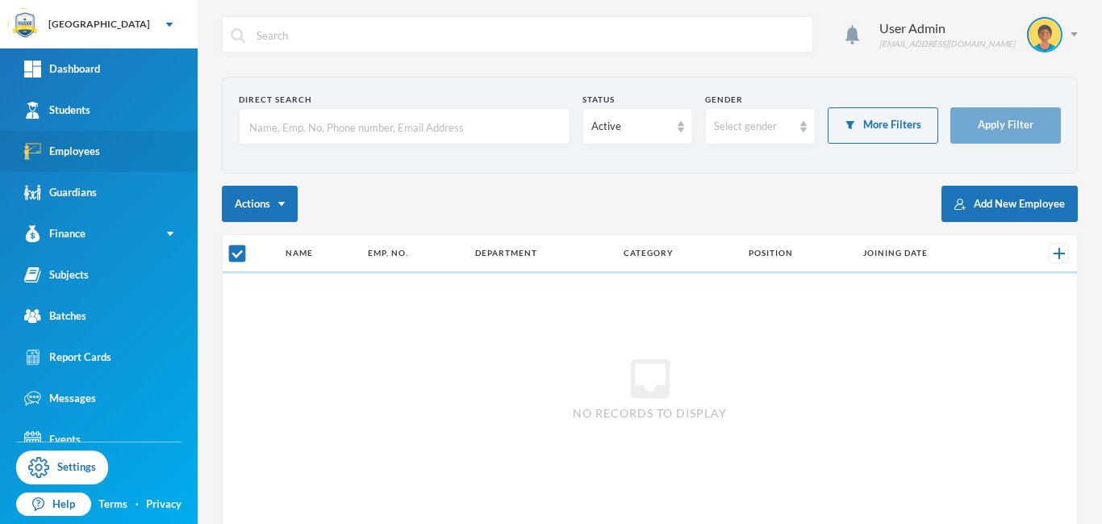
checkbox input "false"
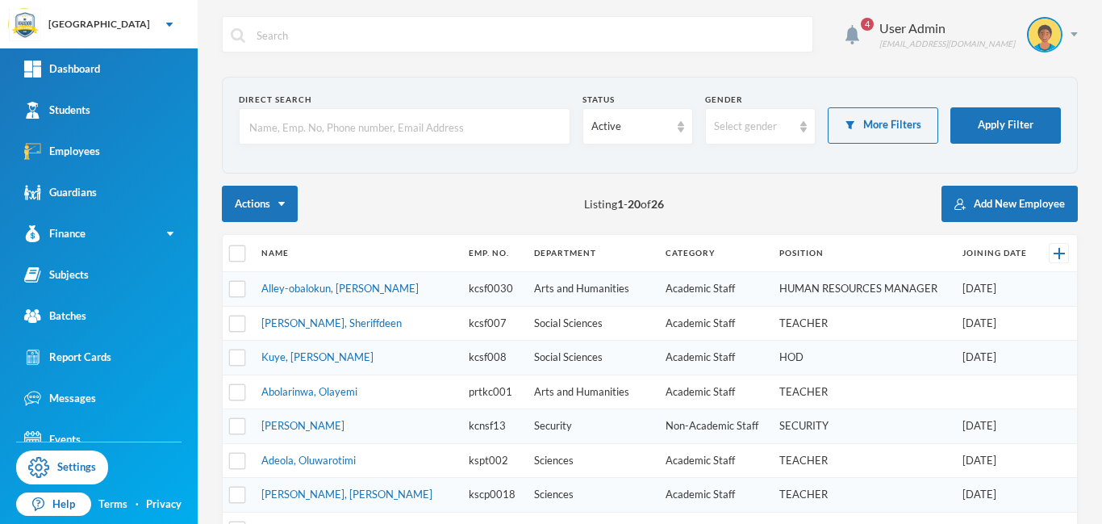
click at [335, 127] on input "text" at bounding box center [405, 127] width 314 height 36
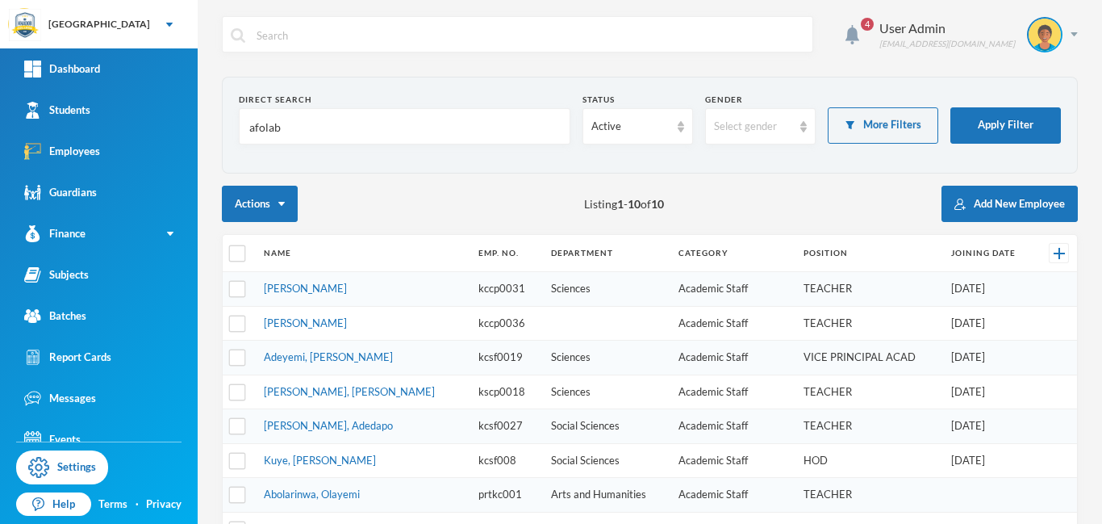
type input "afolabi"
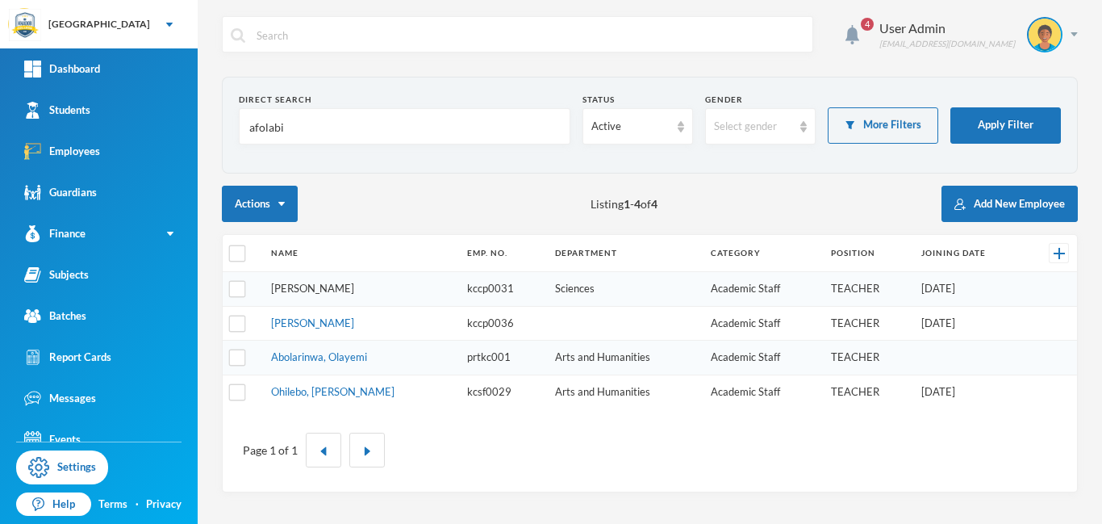
click at [331, 290] on link "[PERSON_NAME]" at bounding box center [312, 288] width 83 height 13
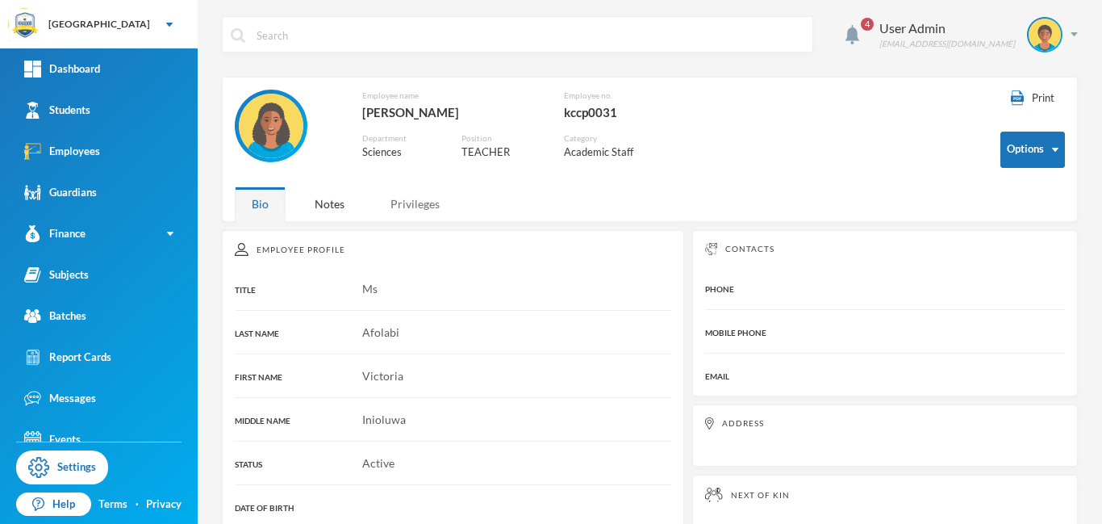
click at [404, 209] on div "Privileges" at bounding box center [415, 203] width 83 height 35
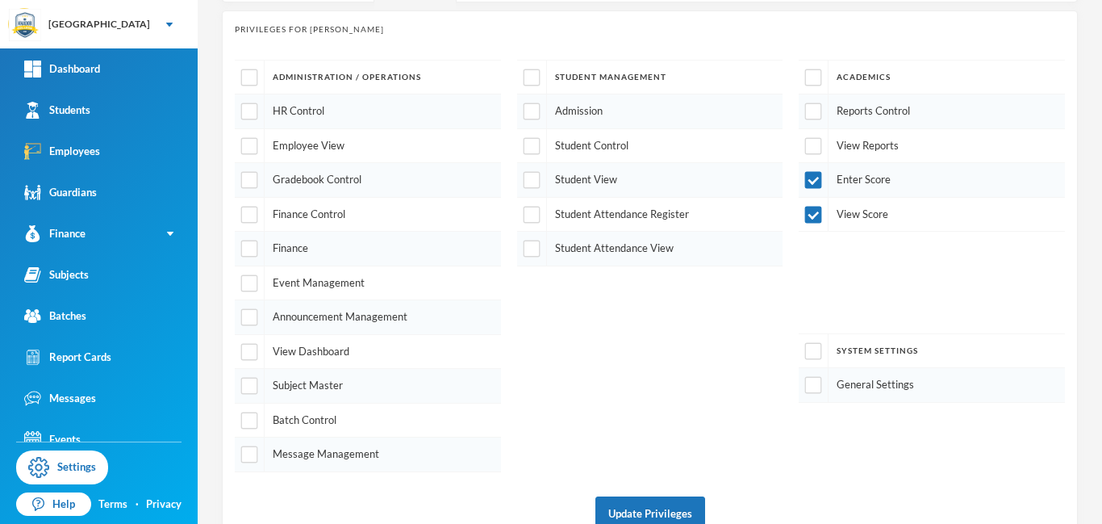
scroll to position [257, 0]
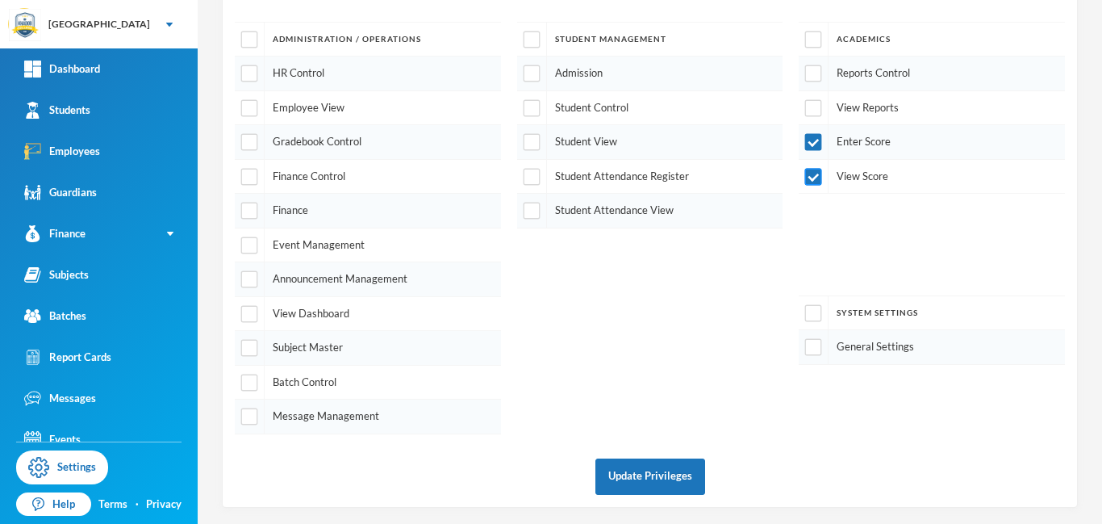
click at [810, 181] on input "checkbox" at bounding box center [813, 176] width 17 height 17
checkbox input "false"
click at [811, 141] on input "checkbox" at bounding box center [813, 142] width 17 height 17
checkbox input "false"
click at [650, 473] on button "Update Privileges" at bounding box center [651, 476] width 110 height 36
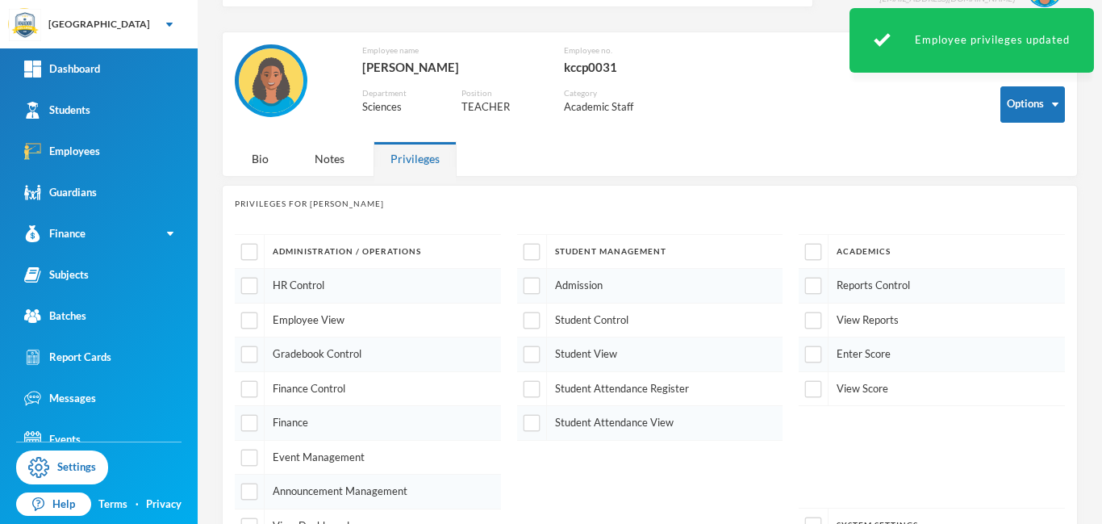
scroll to position [0, 0]
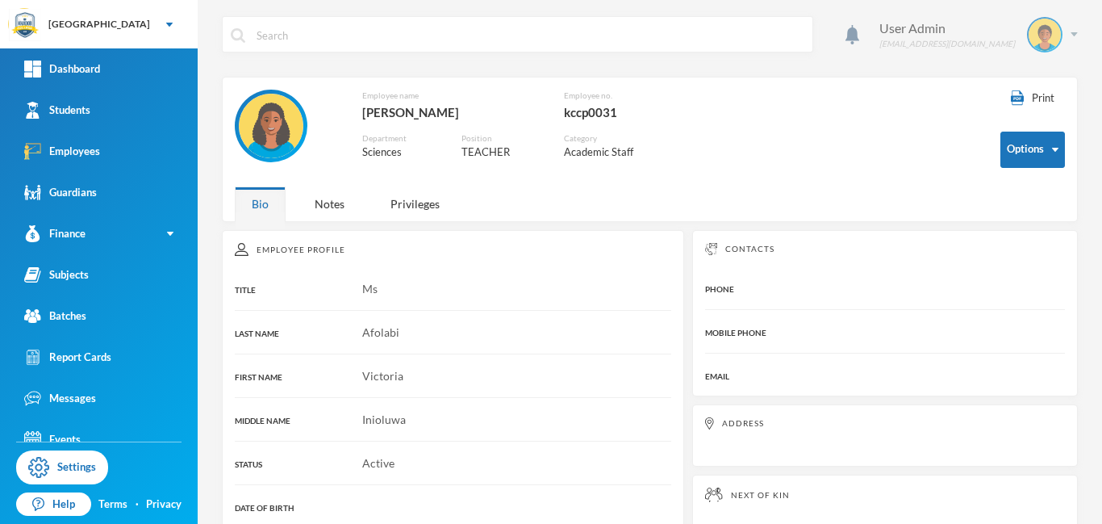
click at [1074, 35] on img at bounding box center [1074, 34] width 7 height 4
click at [1036, 120] on button "Logout" at bounding box center [1033, 118] width 73 height 24
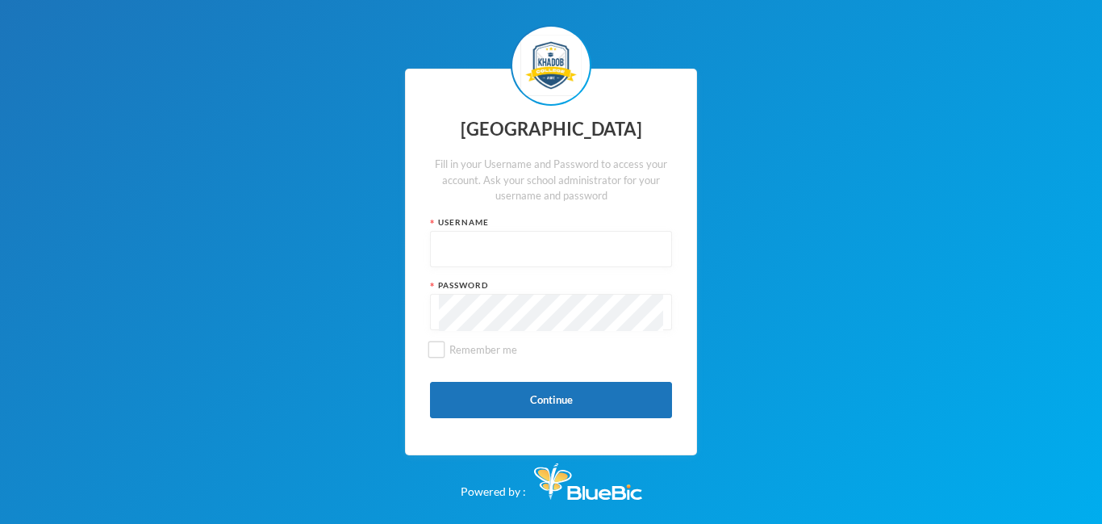
type input "admin"
click at [545, 397] on button "Continue" at bounding box center [551, 400] width 242 height 36
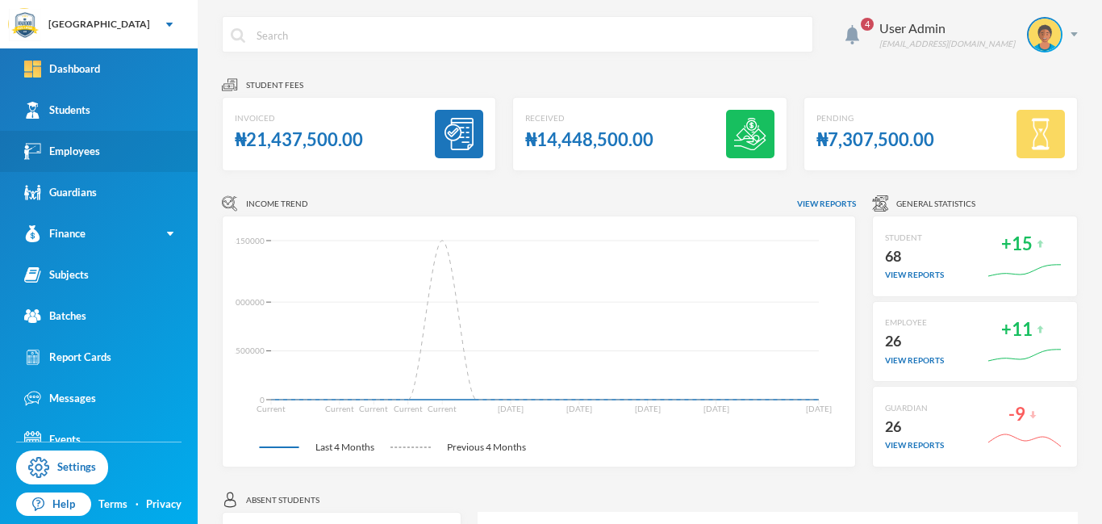
click at [58, 150] on div "Employees" at bounding box center [62, 151] width 76 height 17
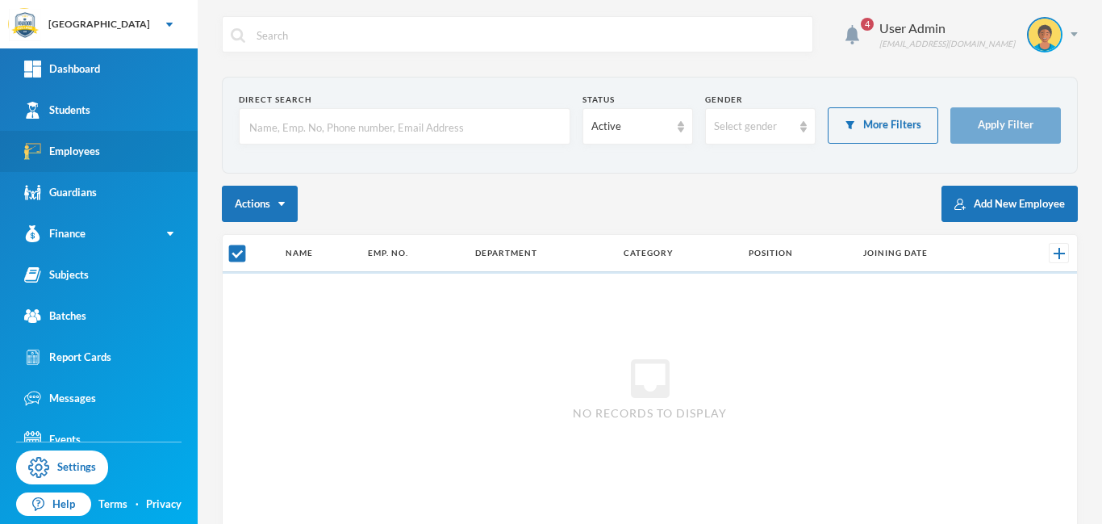
checkbox input "false"
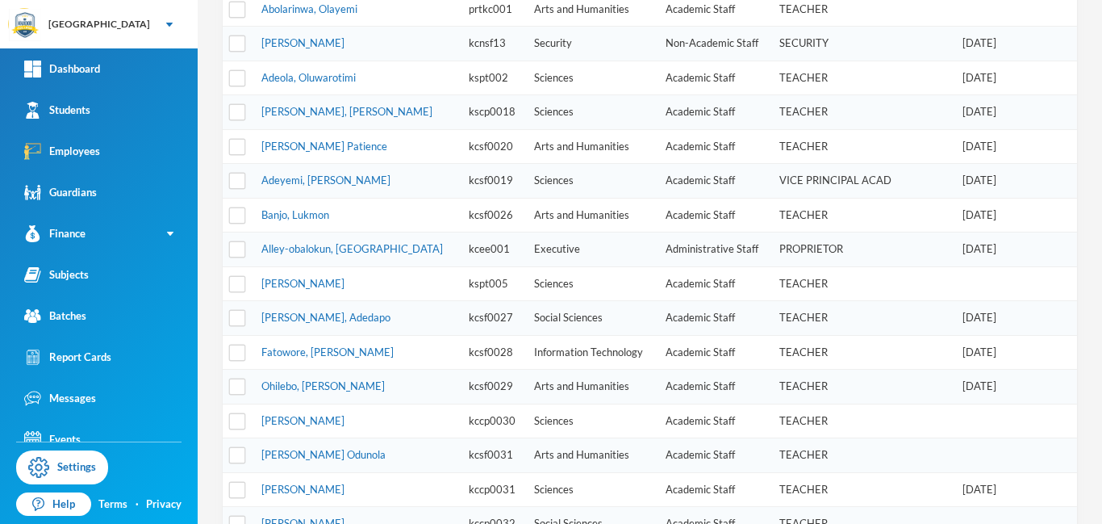
scroll to position [533, 0]
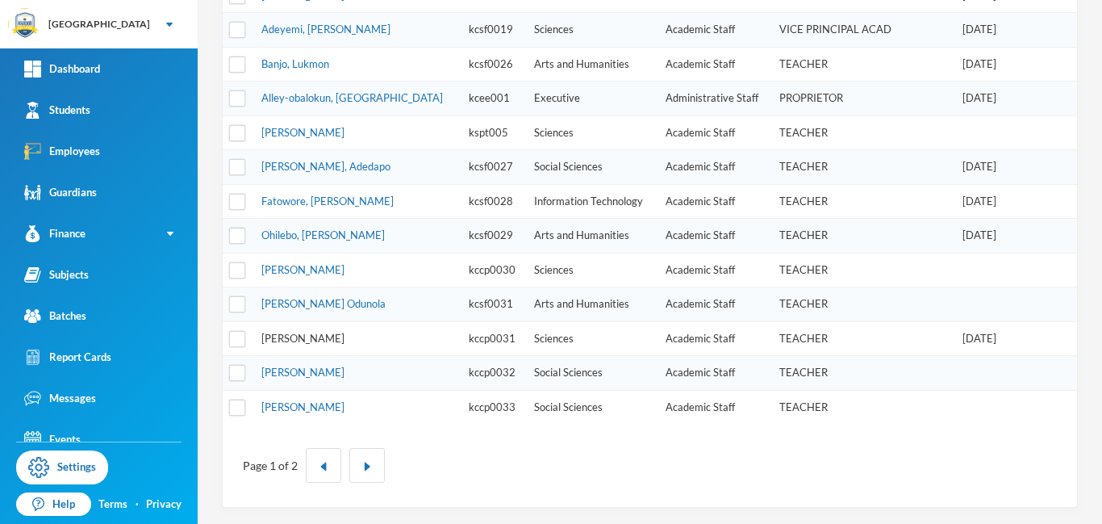
click at [321, 338] on link "[PERSON_NAME]" at bounding box center [302, 338] width 83 height 13
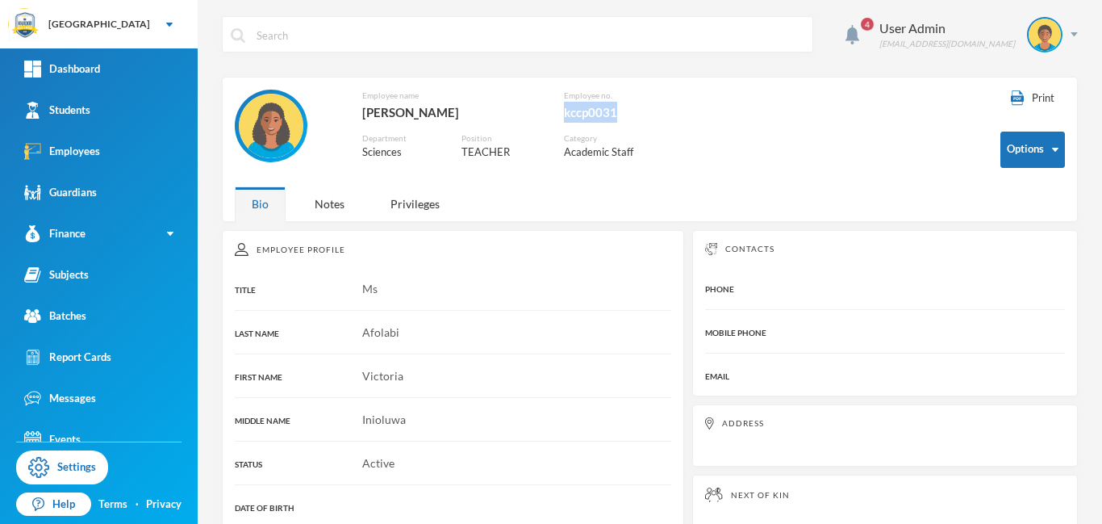
drag, startPoint x: 633, startPoint y: 111, endPoint x: 568, endPoint y: 114, distance: 64.6
click at [568, 114] on div "Employee name [PERSON_NAME] Inioluwa Employee no. kccp0031 Department Sciences …" at bounding box center [477, 134] width 484 height 89
copy div "kccp0031"
click at [1074, 35] on img at bounding box center [1074, 34] width 7 height 4
click at [1034, 116] on button "Logout" at bounding box center [1033, 118] width 73 height 24
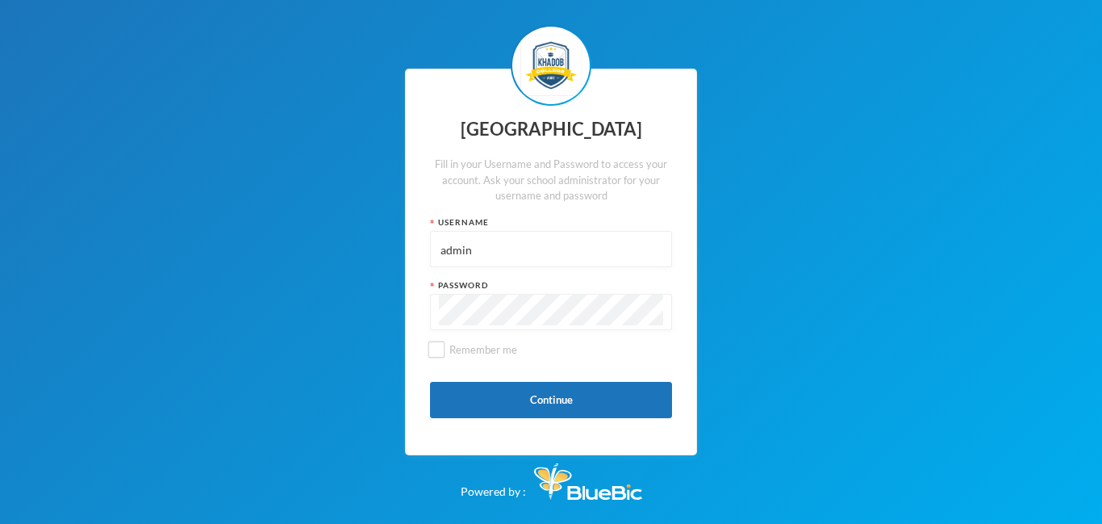
drag, startPoint x: 505, startPoint y: 250, endPoint x: 426, endPoint y: 245, distance: 79.3
click at [426, 245] on div "Khadob College Fill in your Username and Password to access your account. Ask y…" at bounding box center [551, 262] width 292 height 387
paste input "kccp0031"
type input "kccp0031"
click at [390, 301] on div "Khadob College Fill in your Username and Password to access your account. Ask y…" at bounding box center [551, 262] width 1102 height 524
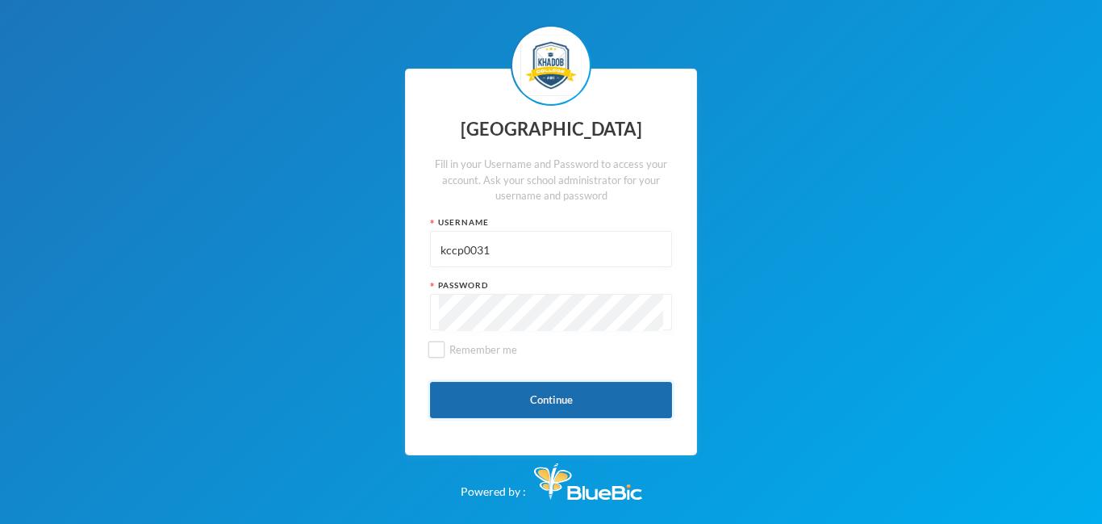
click at [524, 403] on button "Continue" at bounding box center [551, 400] width 242 height 36
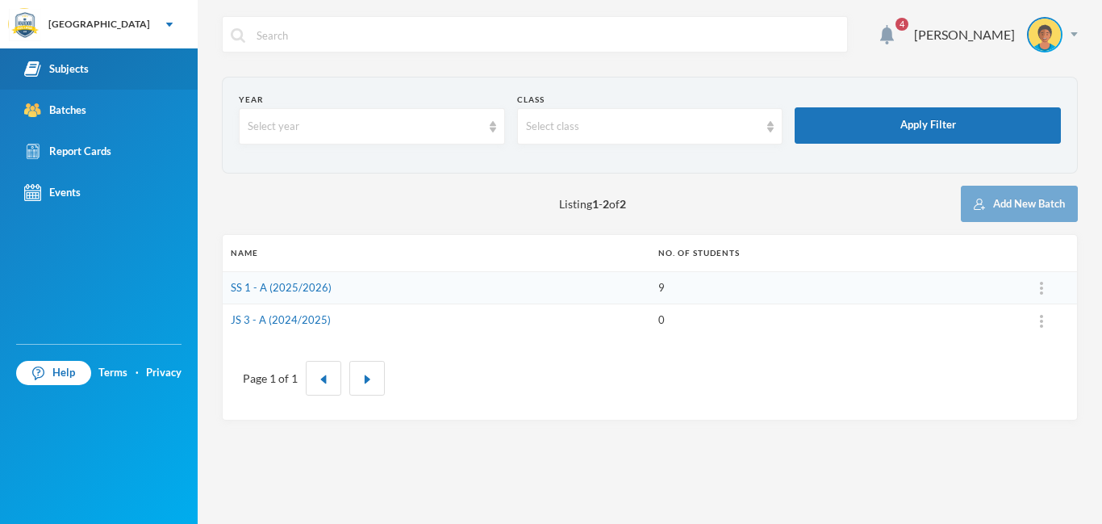
click at [84, 69] on div "Subjects" at bounding box center [56, 69] width 65 height 17
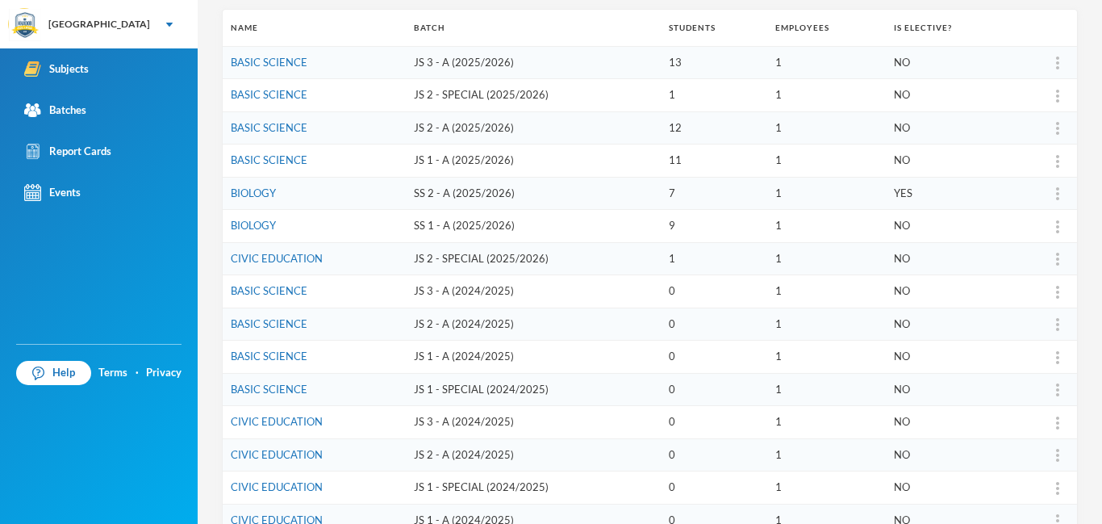
scroll to position [227, 0]
click at [1027, 296] on div "Assign Employee" at bounding box center [1016, 300] width 87 height 32
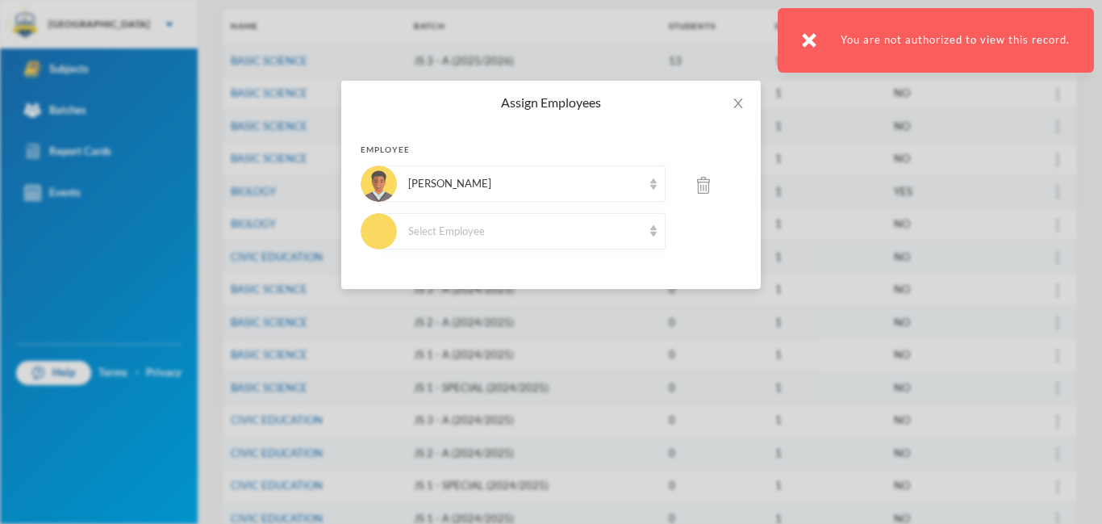
click at [702, 185] on img at bounding box center [703, 185] width 13 height 17
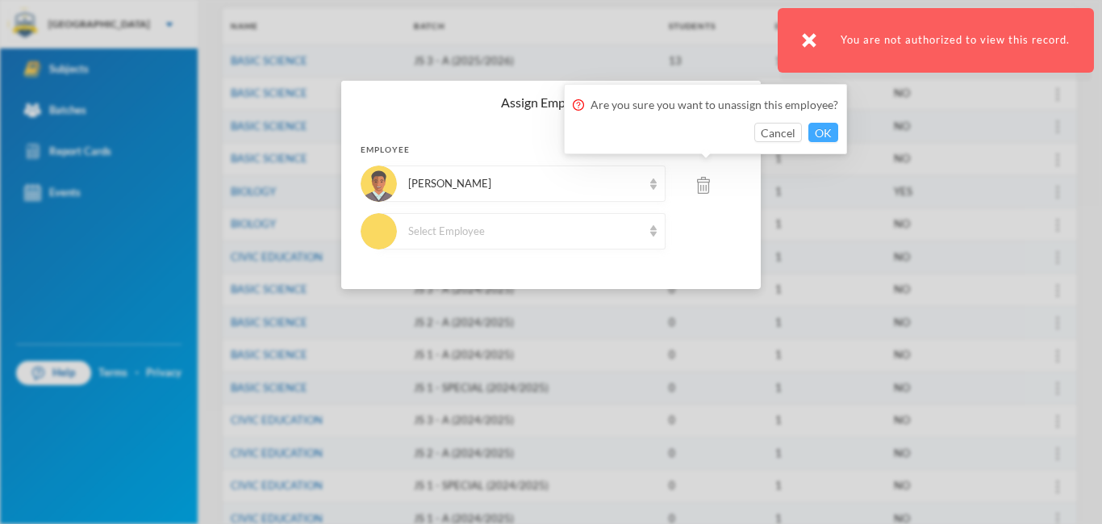
click at [817, 134] on button "OK" at bounding box center [824, 132] width 30 height 19
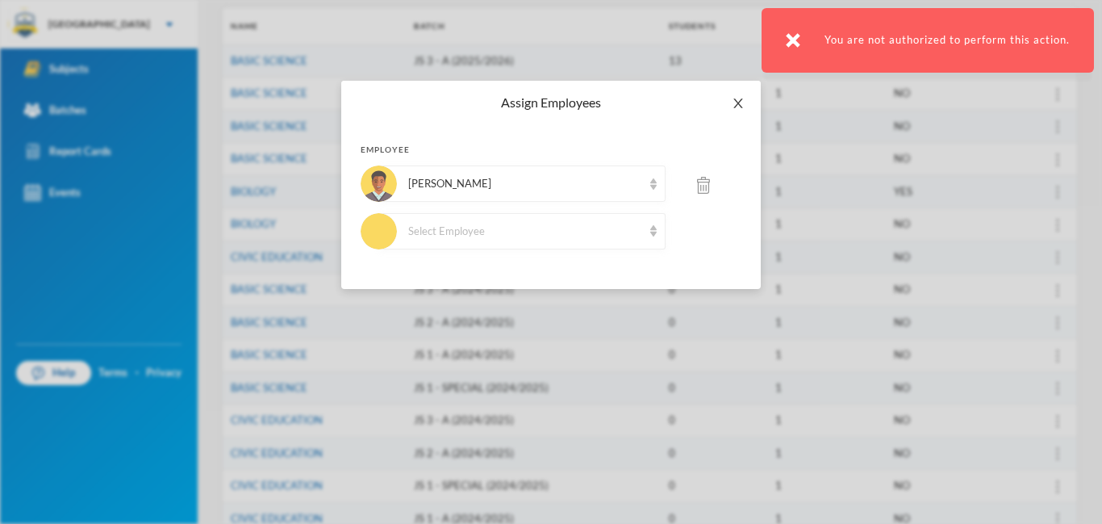
click at [745, 100] on span "Close" at bounding box center [738, 103] width 45 height 45
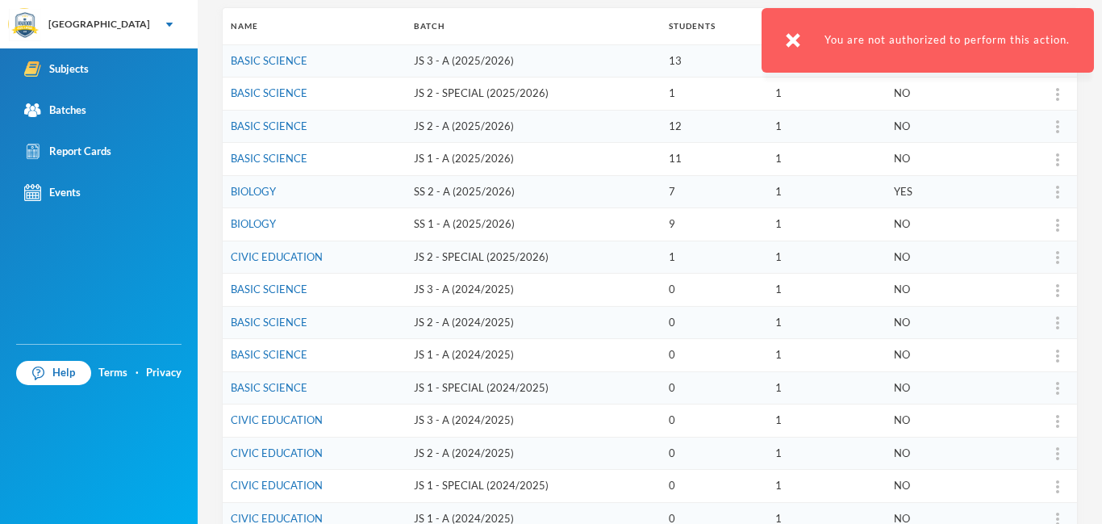
click at [790, 39] on img at bounding box center [793, 40] width 15 height 15
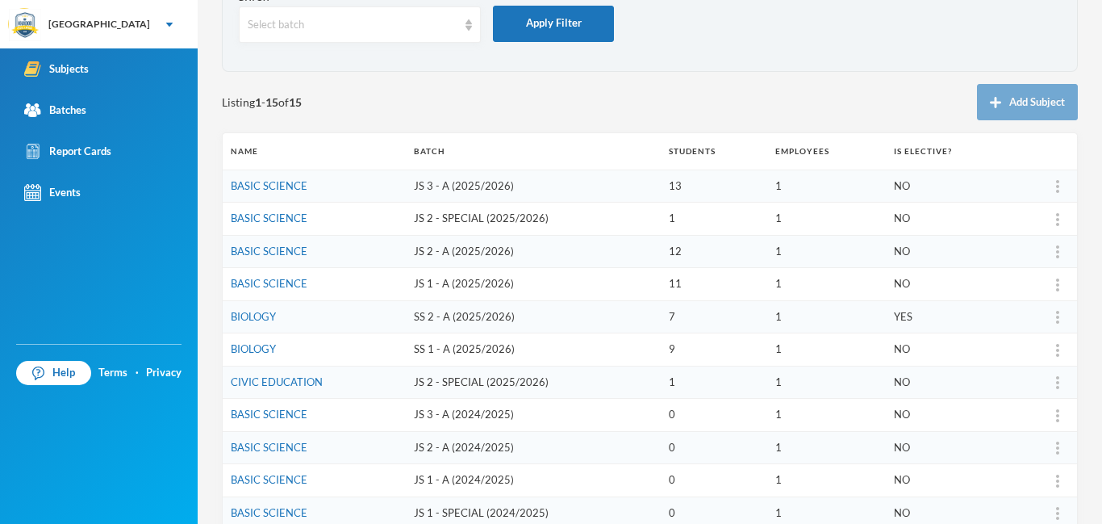
scroll to position [0, 0]
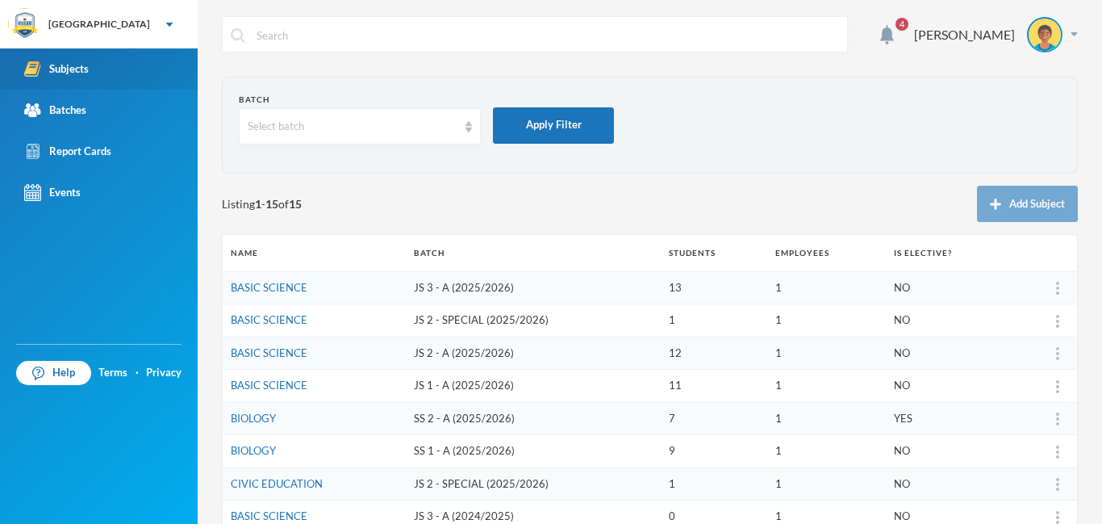
click at [69, 68] on div "Subjects" at bounding box center [56, 69] width 65 height 17
click at [81, 74] on div "Subjects" at bounding box center [56, 69] width 65 height 17
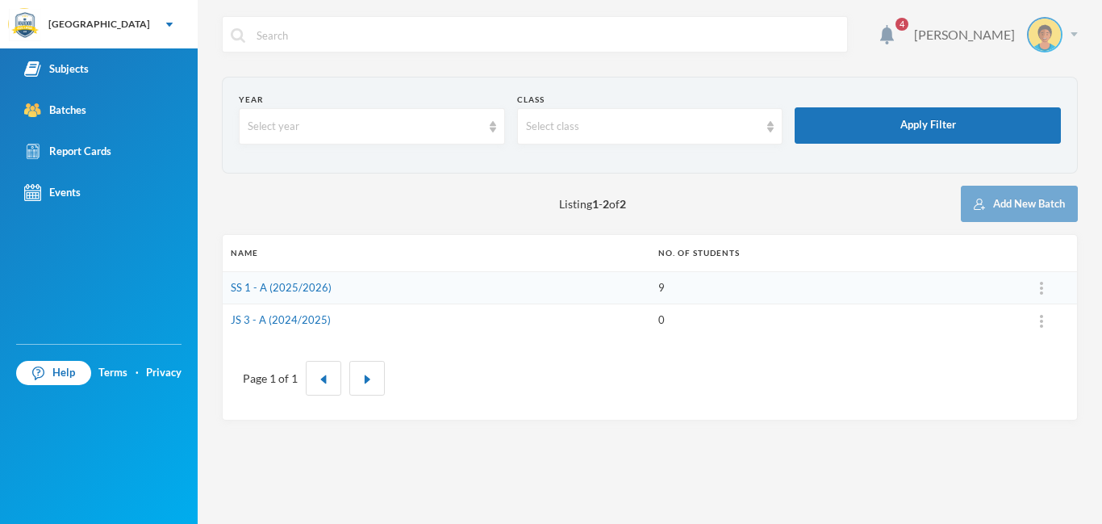
click at [1076, 33] on img at bounding box center [1074, 34] width 7 height 4
click at [1035, 118] on button "Logout" at bounding box center [1033, 118] width 73 height 24
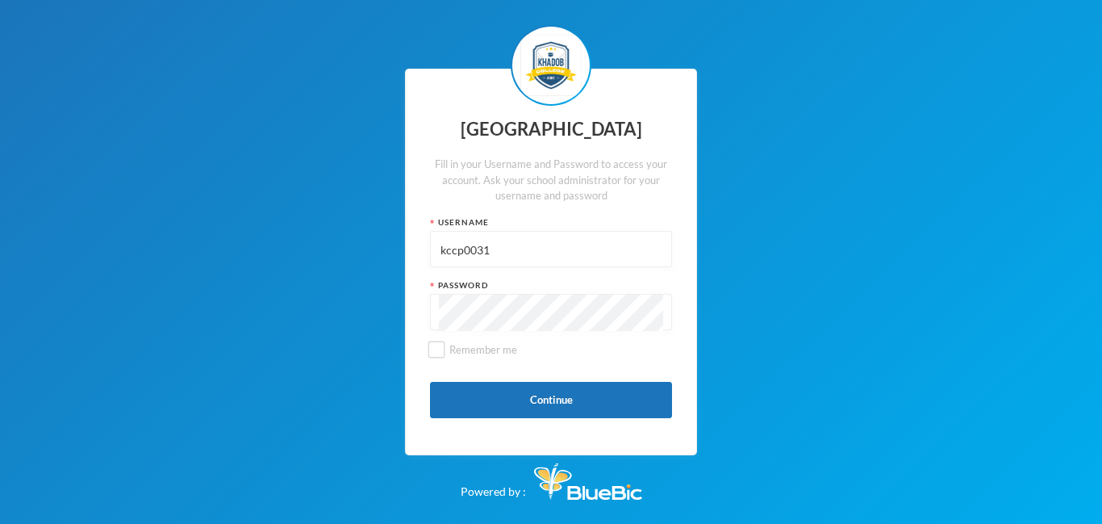
drag, startPoint x: 510, startPoint y: 253, endPoint x: 383, endPoint y: 249, distance: 126.8
click at [383, 249] on div "Khadob College Fill in your Username and Password to access your account. Ask y…" at bounding box center [551, 262] width 1102 height 524
type input "admin"
click at [536, 409] on button "Continue" at bounding box center [551, 400] width 242 height 36
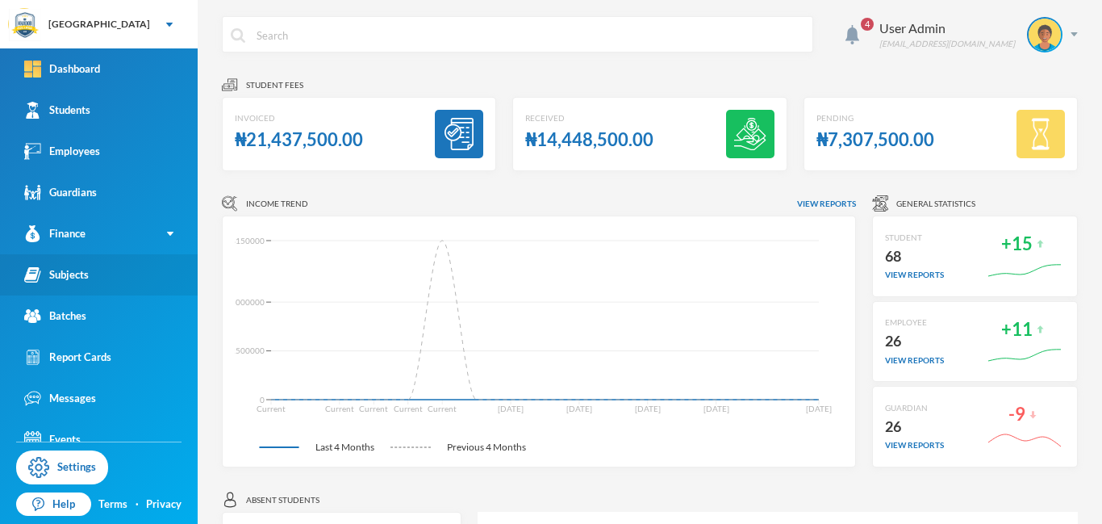
click at [97, 275] on link "Subjects" at bounding box center [99, 274] width 198 height 41
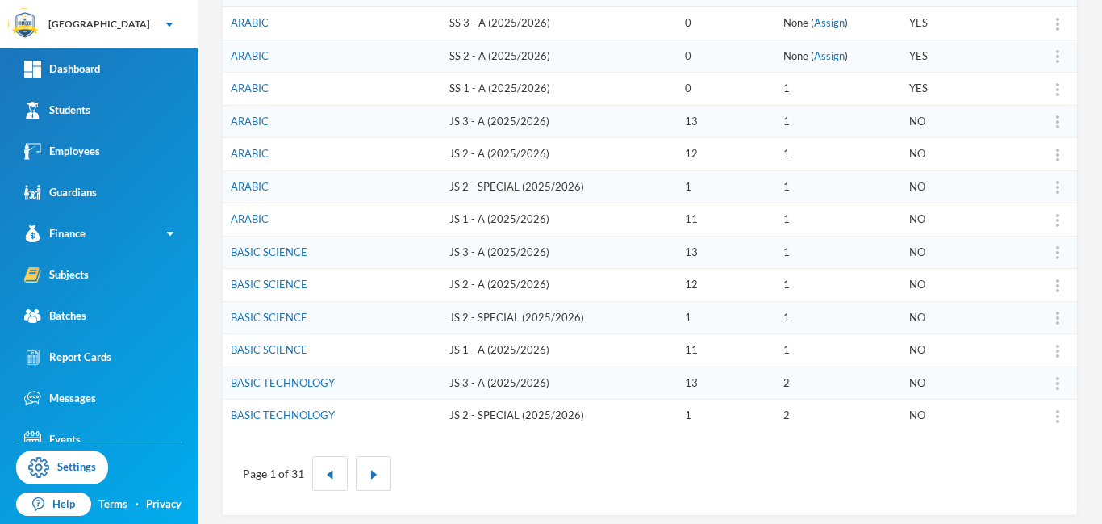
scroll to position [501, 0]
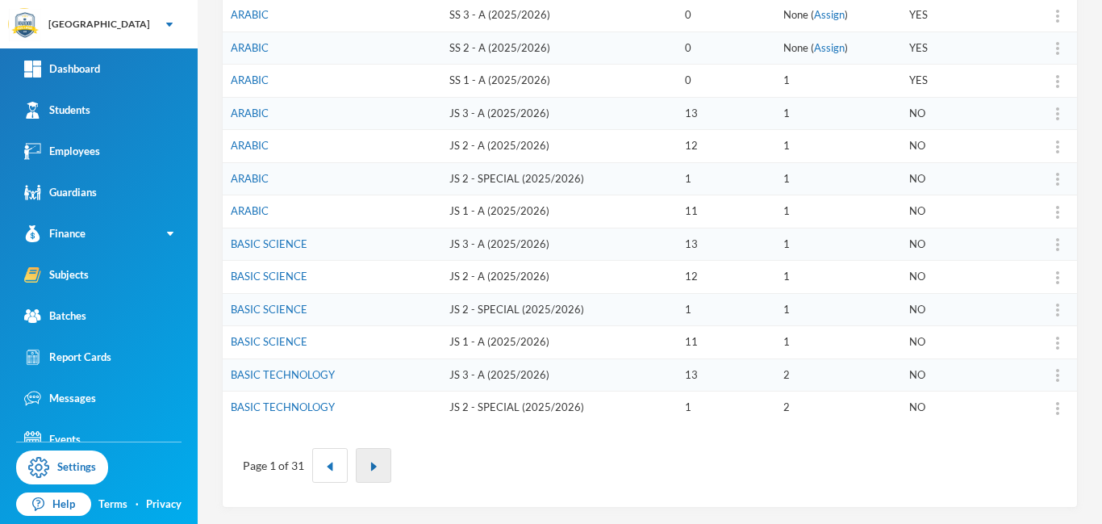
click at [370, 472] on button "button" at bounding box center [374, 465] width 36 height 35
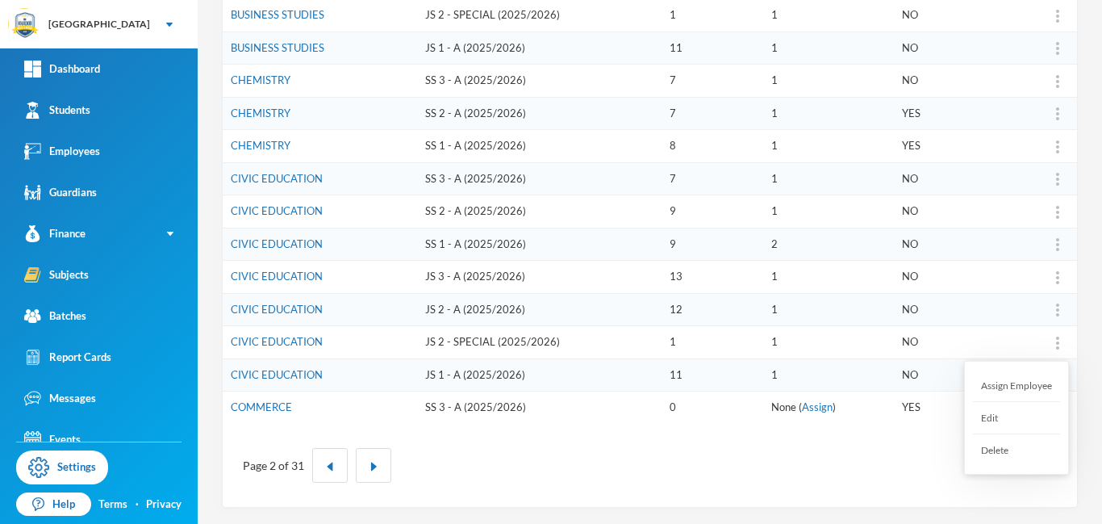
click at [1021, 383] on div "Assign Employee" at bounding box center [1016, 386] width 87 height 32
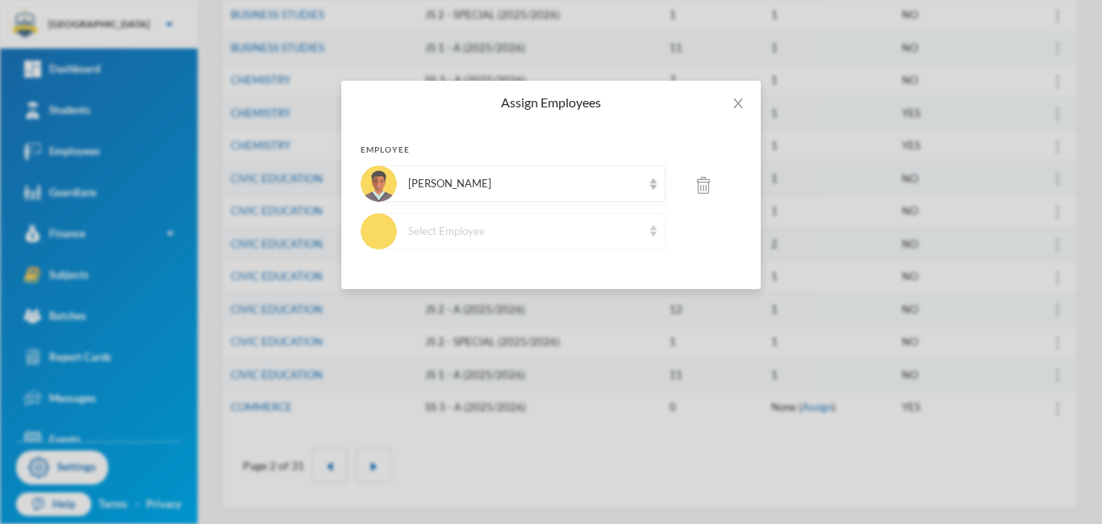
click at [479, 236] on div "Select Employee" at bounding box center [525, 232] width 234 height 16
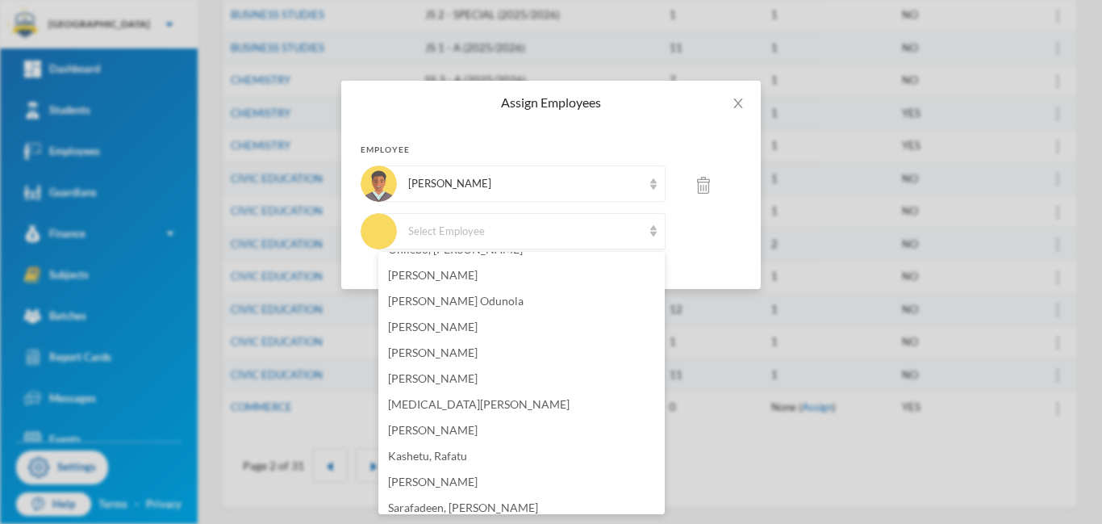
scroll to position [416, 0]
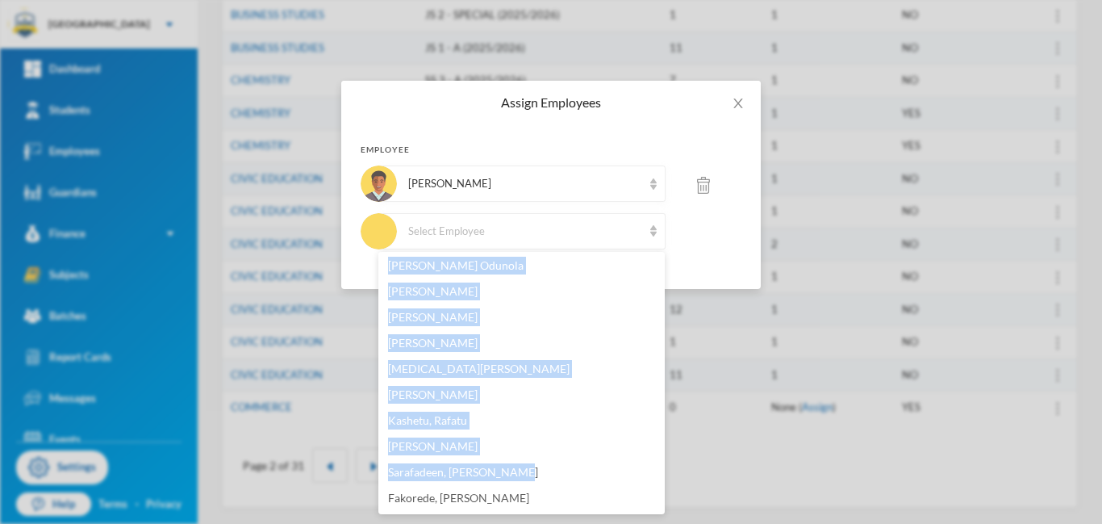
drag, startPoint x: 662, startPoint y: 298, endPoint x: 662, endPoint y: 475, distance: 177.5
click at [662, 475] on ul "Alley-obalokun, [PERSON_NAME] [PERSON_NAME], [PERSON_NAME], [PERSON_NAME], [PER…" at bounding box center [521, 383] width 286 height 262
click at [470, 502] on span "Fakorede, [PERSON_NAME]" at bounding box center [458, 498] width 141 height 14
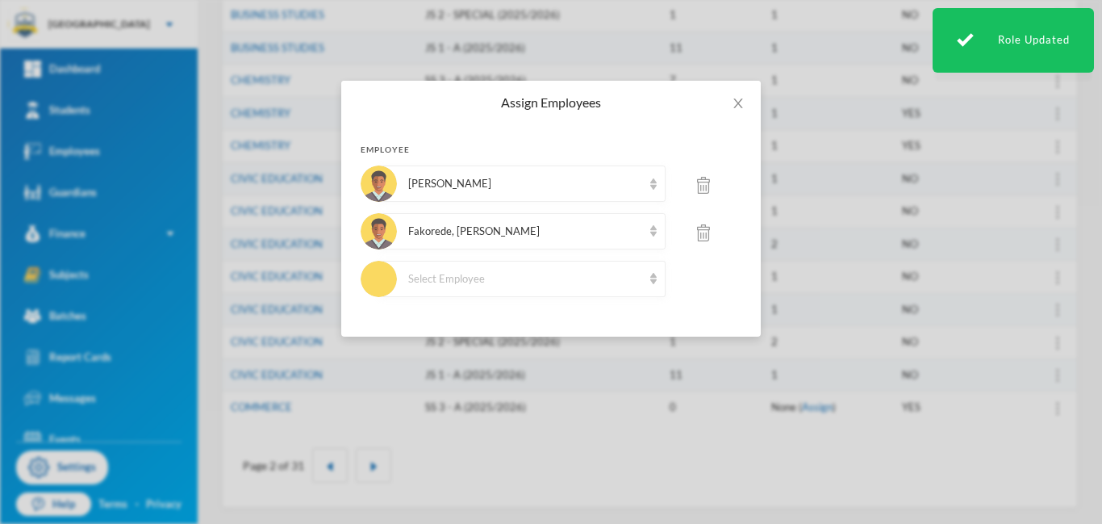
click at [700, 186] on img at bounding box center [703, 185] width 13 height 17
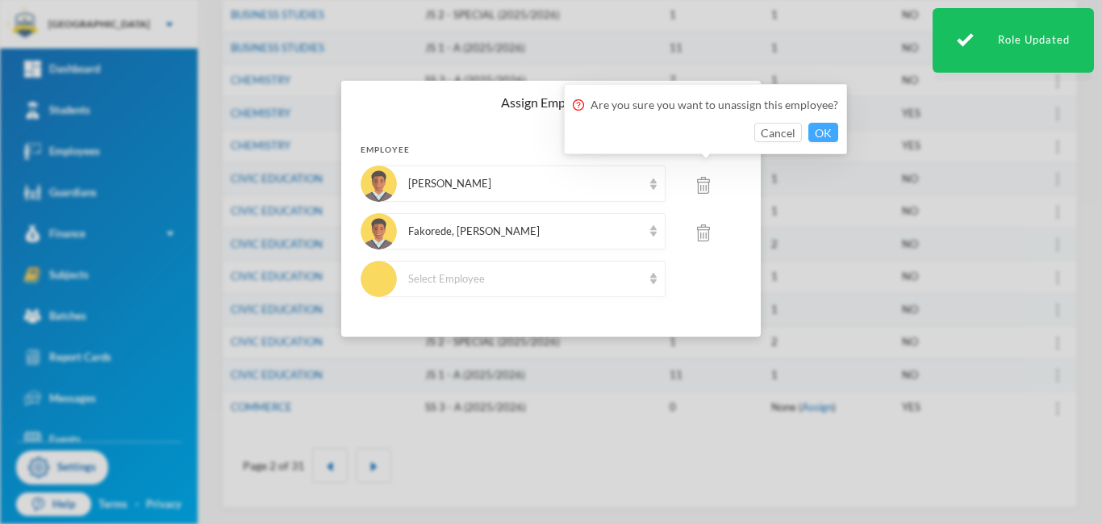
click at [821, 134] on button "OK" at bounding box center [824, 132] width 30 height 19
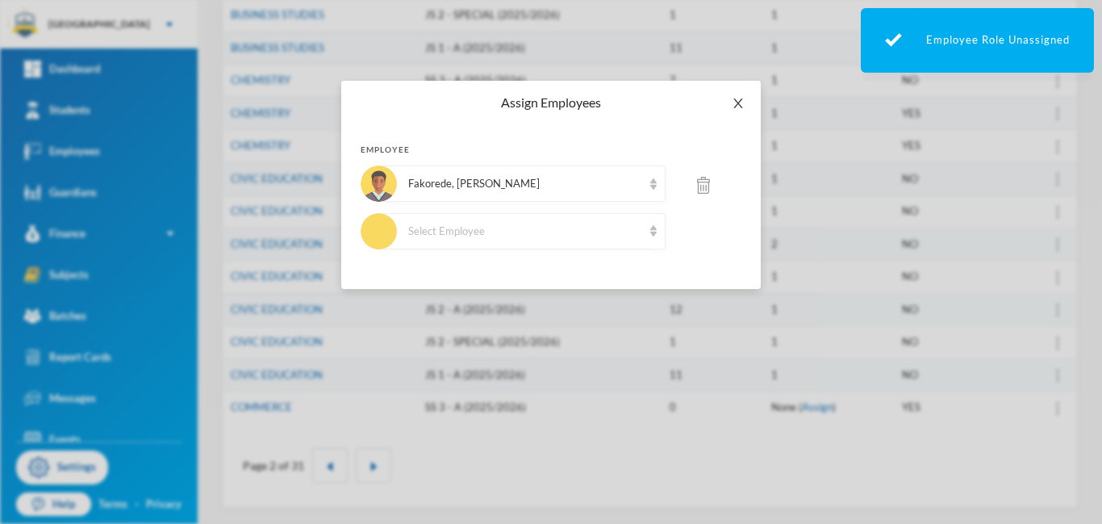
click at [737, 104] on icon "icon: close" at bounding box center [738, 103] width 9 height 10
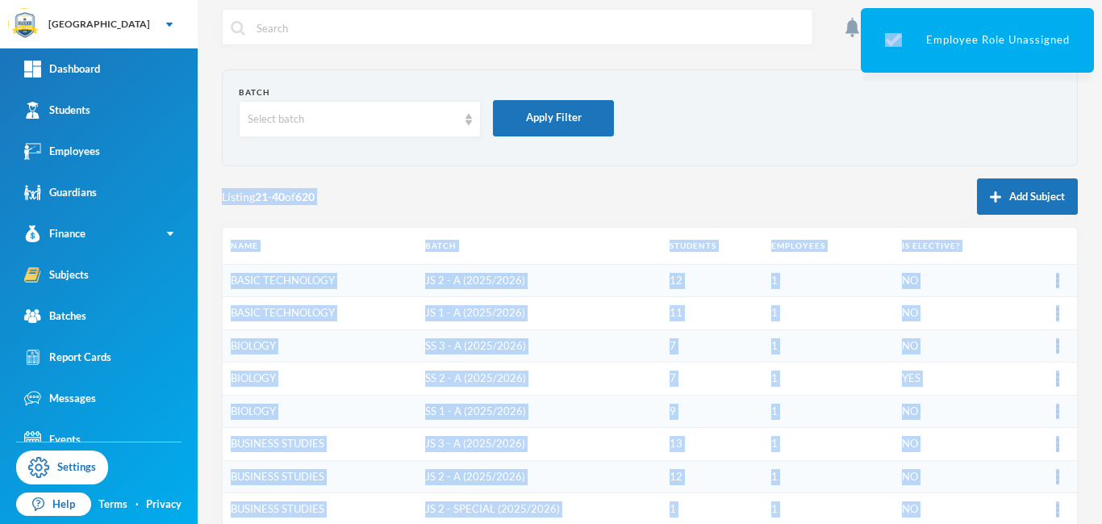
scroll to position [0, 0]
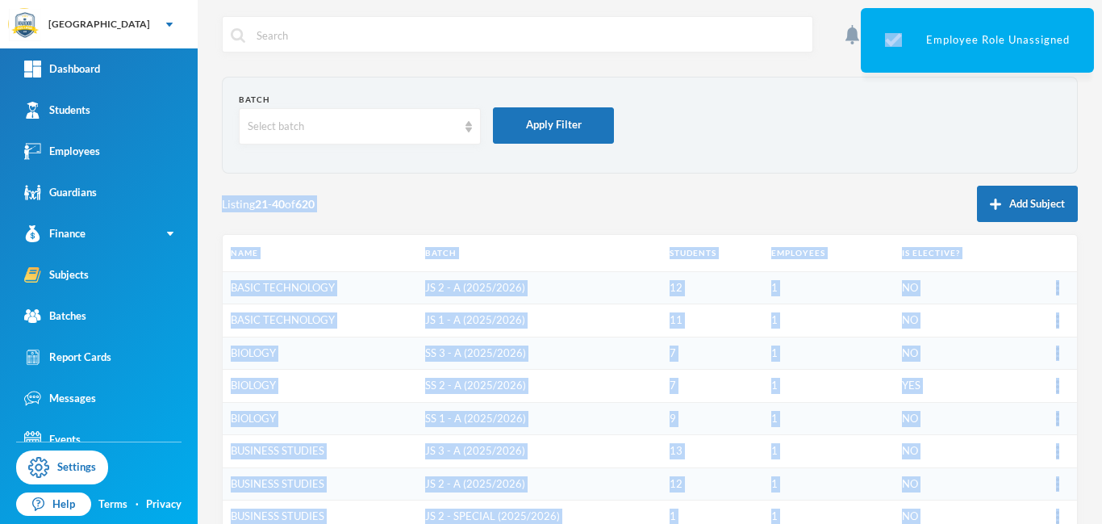
drag, startPoint x: 1099, startPoint y: 447, endPoint x: 1101, endPoint y: 115, distance: 332.5
click at [1101, 115] on div "4 User Admin [EMAIL_ADDRESS][DOMAIN_NAME] Batch Select batch Apply Filter Listi…" at bounding box center [650, 262] width 905 height 524
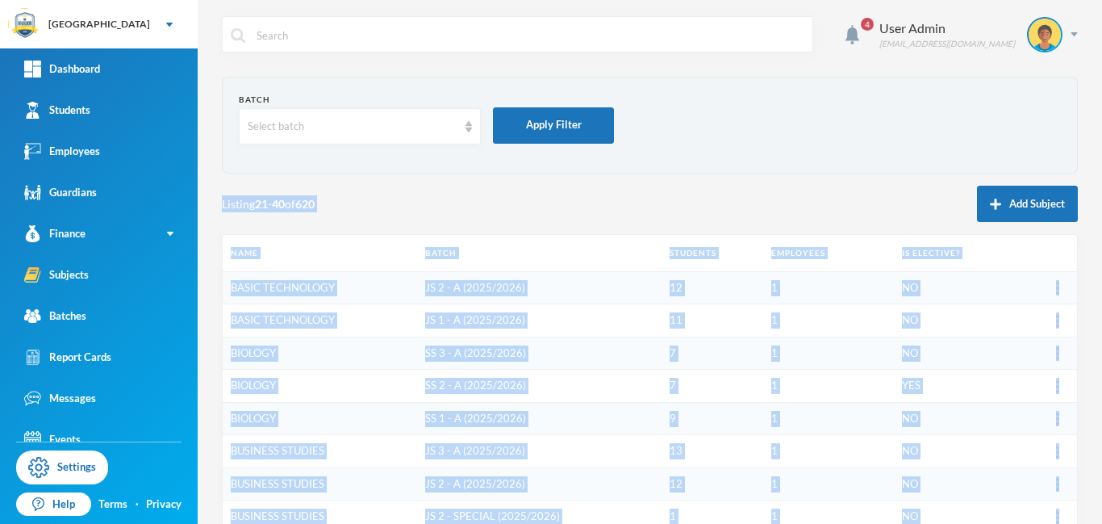
click at [429, 200] on div "Listing 21 - 40 of 620 Add Subject" at bounding box center [650, 204] width 856 height 36
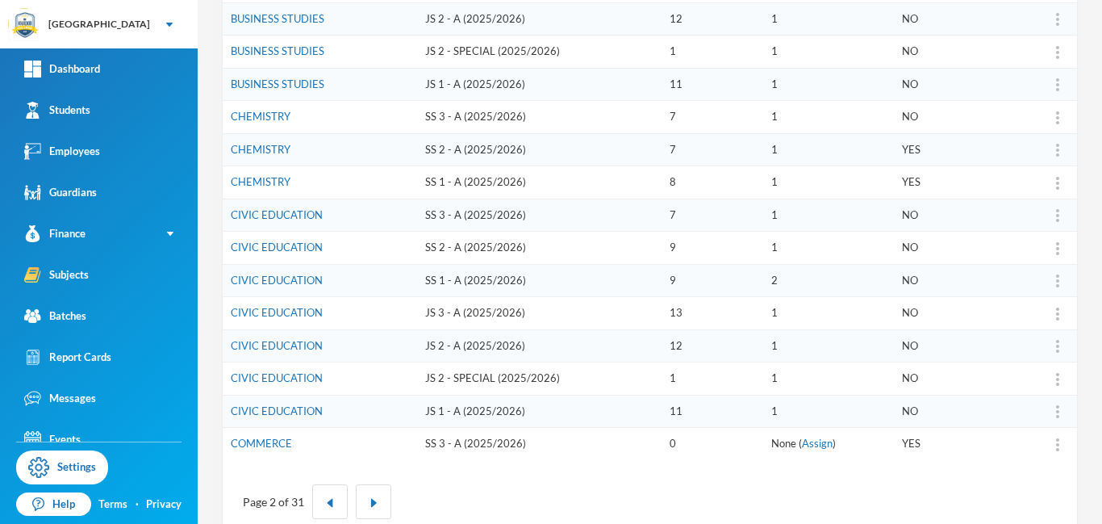
scroll to position [468, 0]
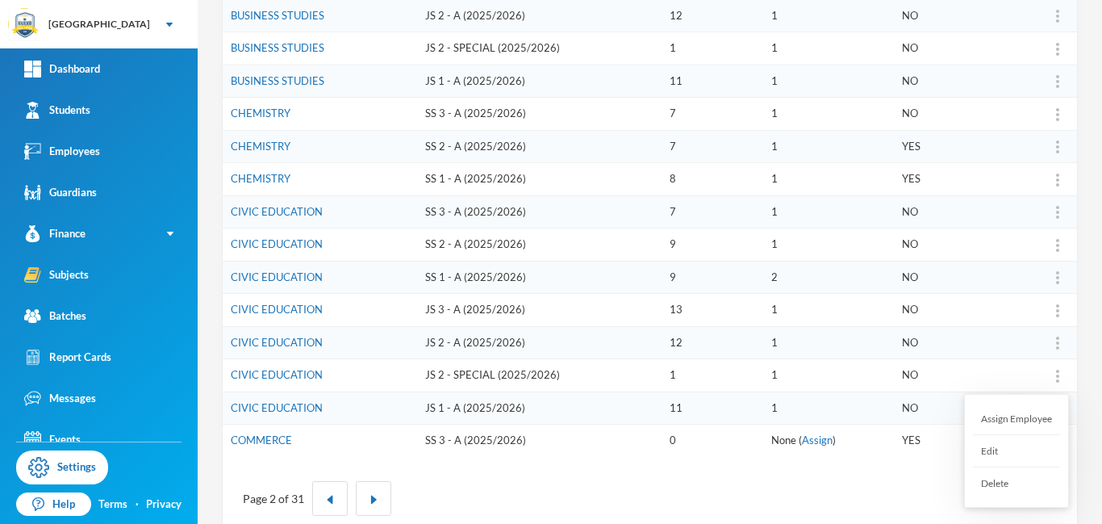
click at [1059, 374] on img at bounding box center [1057, 376] width 3 height 13
click at [1016, 420] on div "Assign Employee" at bounding box center [1016, 419] width 87 height 32
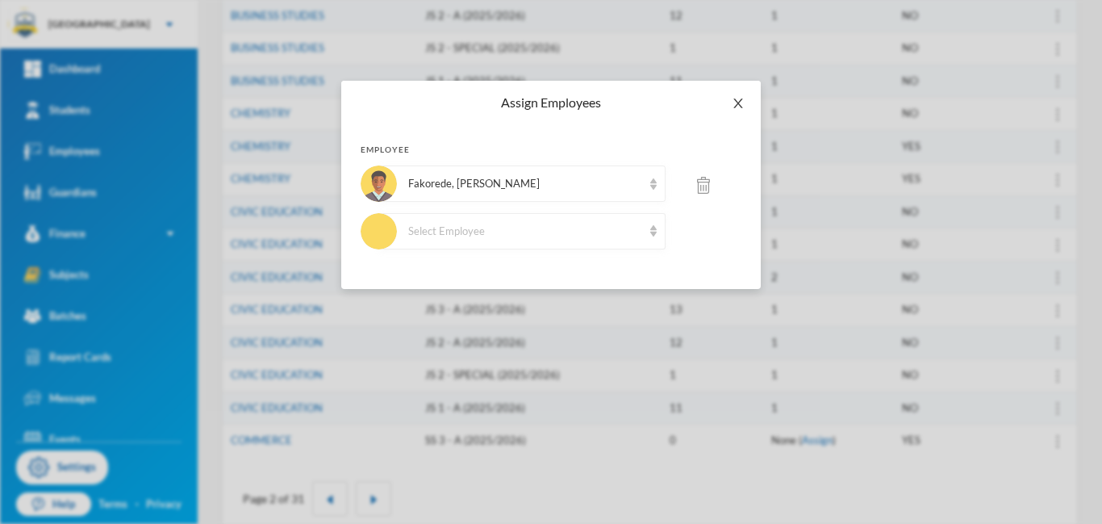
click at [738, 106] on icon "icon: close" at bounding box center [738, 103] width 13 height 13
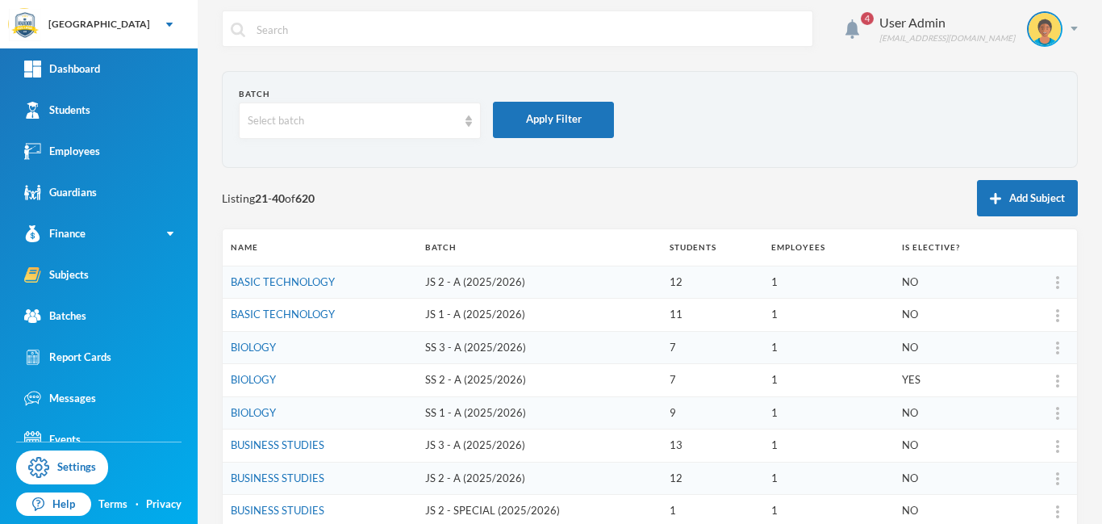
scroll to position [0, 0]
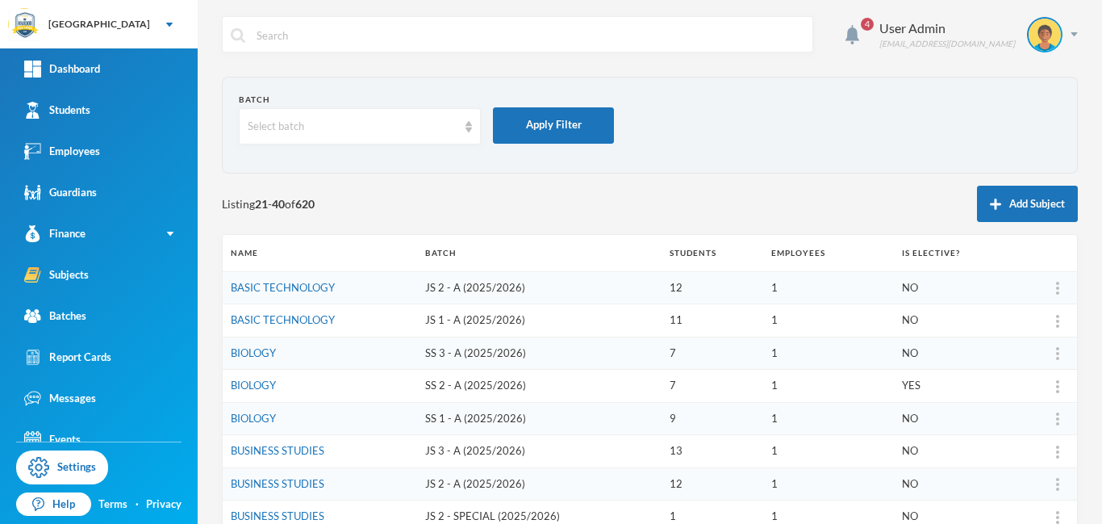
click at [813, 16] on div at bounding box center [517, 34] width 591 height 36
